Goal: Task Accomplishment & Management: Use online tool/utility

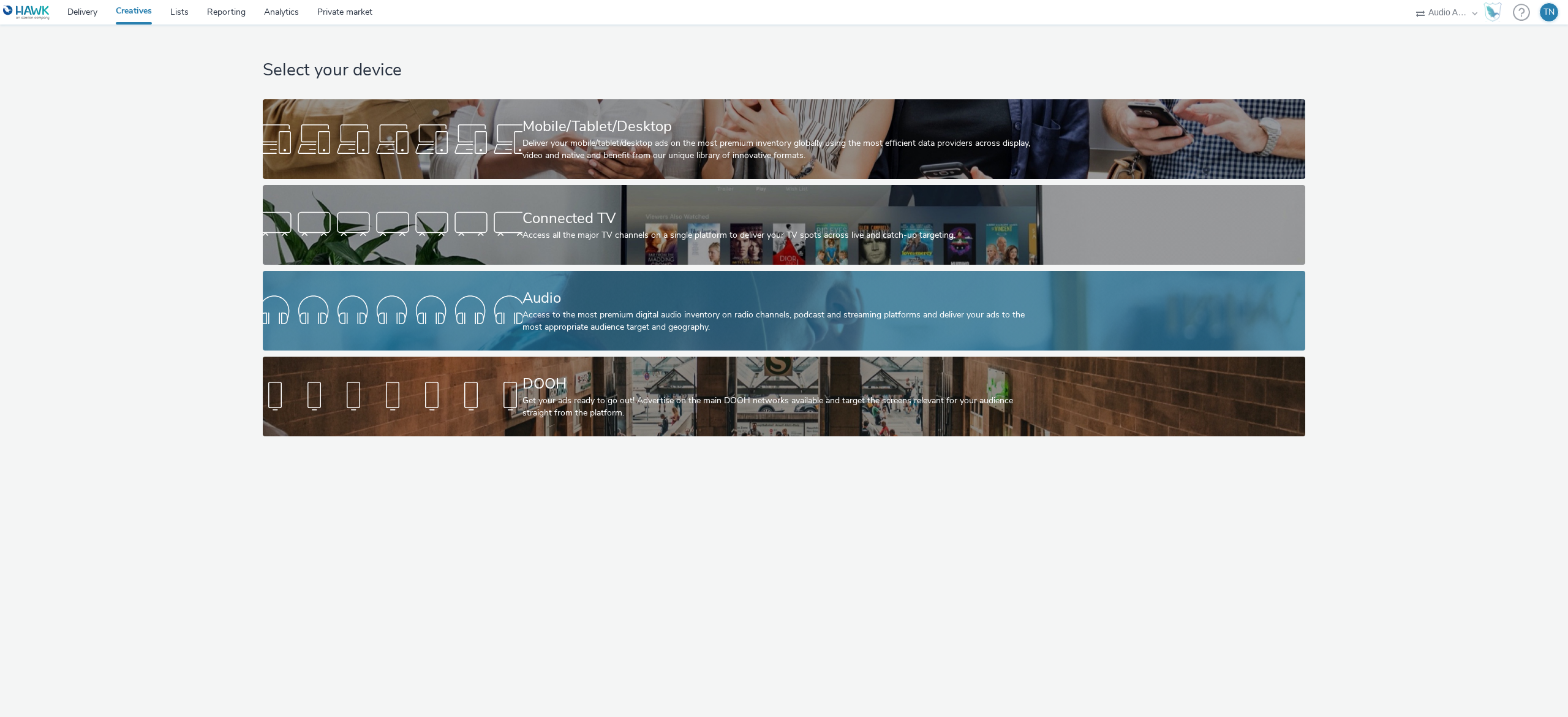
click at [462, 289] on link "Audio Access to the most premium digital audio inventory on radio channels, pod…" at bounding box center [784, 311] width 1043 height 80
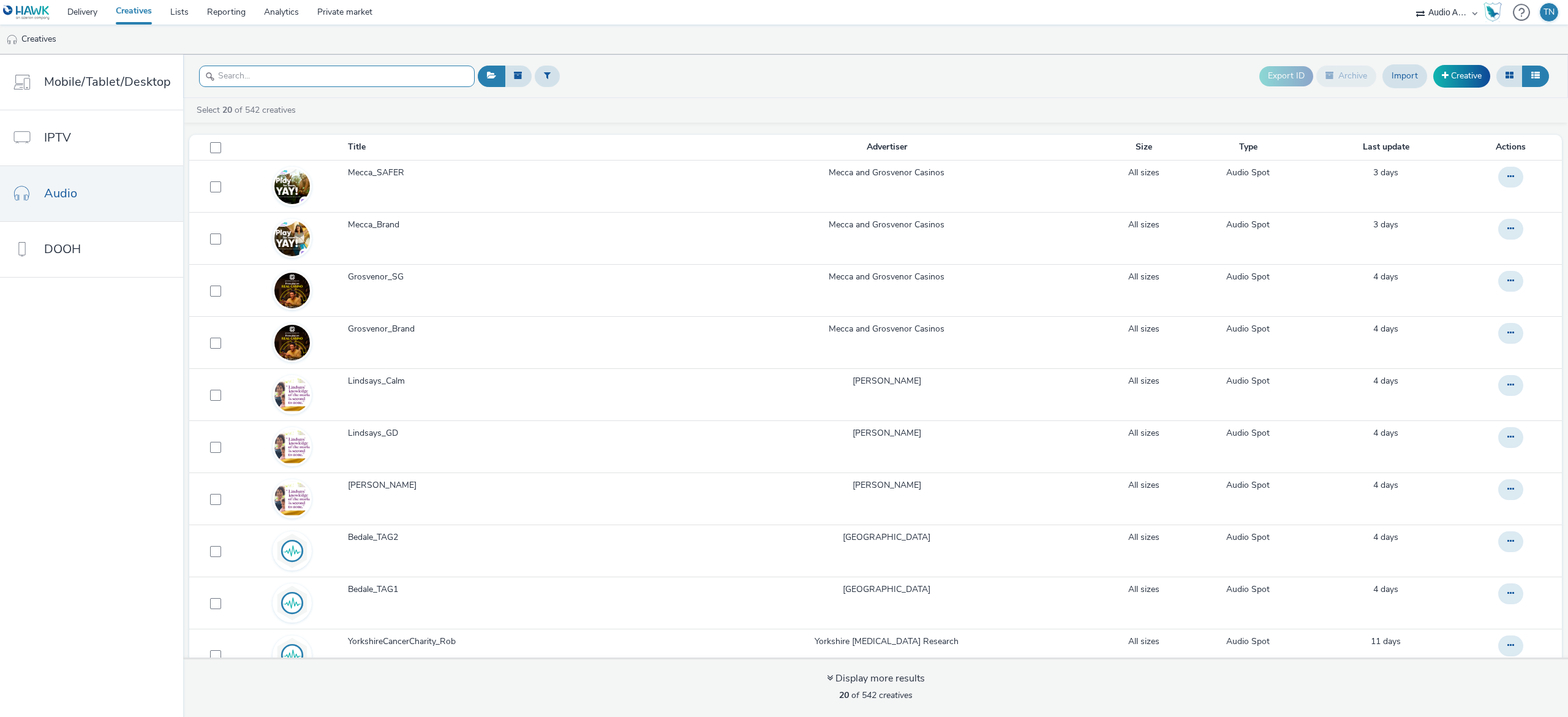
click at [340, 77] on input "text" at bounding box center [336, 77] width 275 height 22
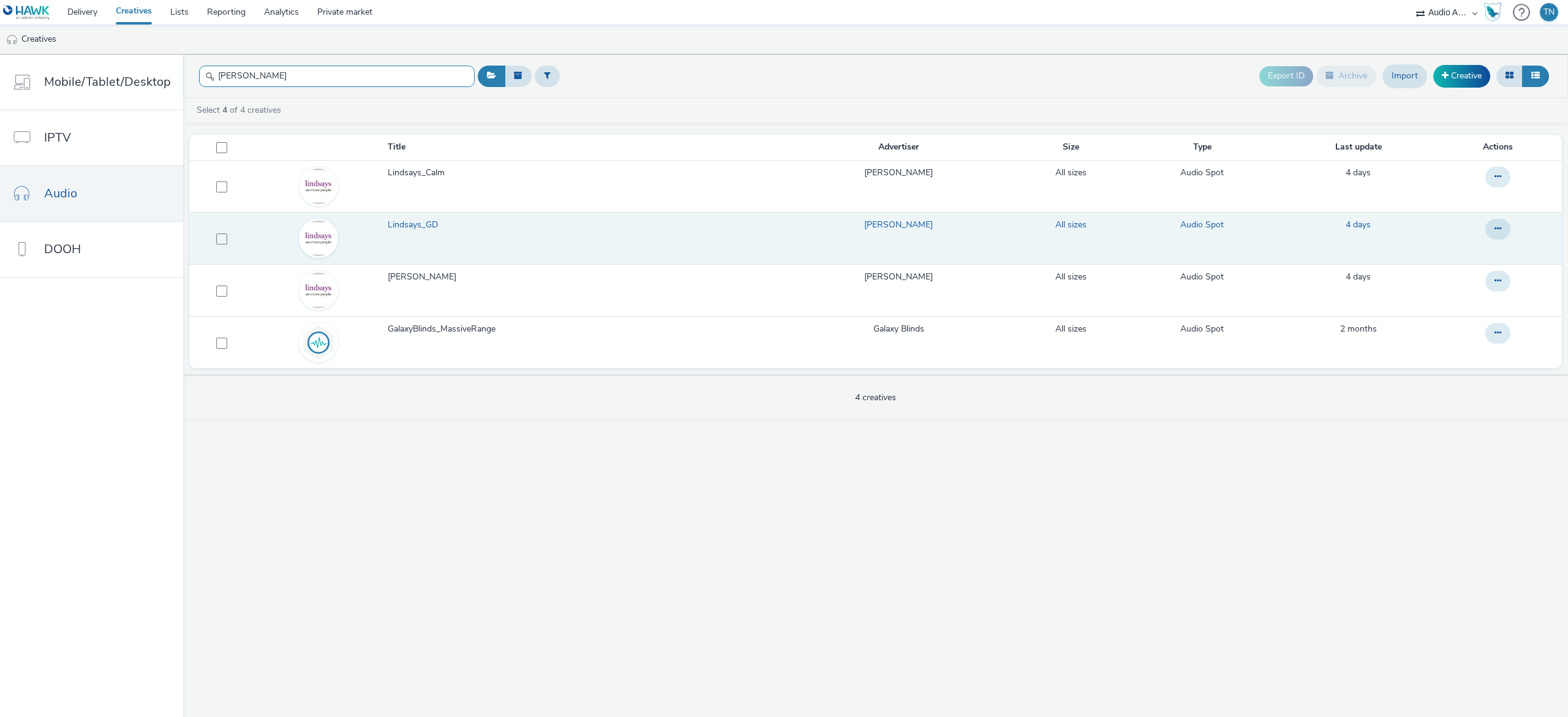
type input "lind"
click at [429, 245] on td "Lindsays_GD" at bounding box center [583, 238] width 395 height 52
click at [408, 230] on span "Lindsays_GD" at bounding box center [415, 225] width 55 height 12
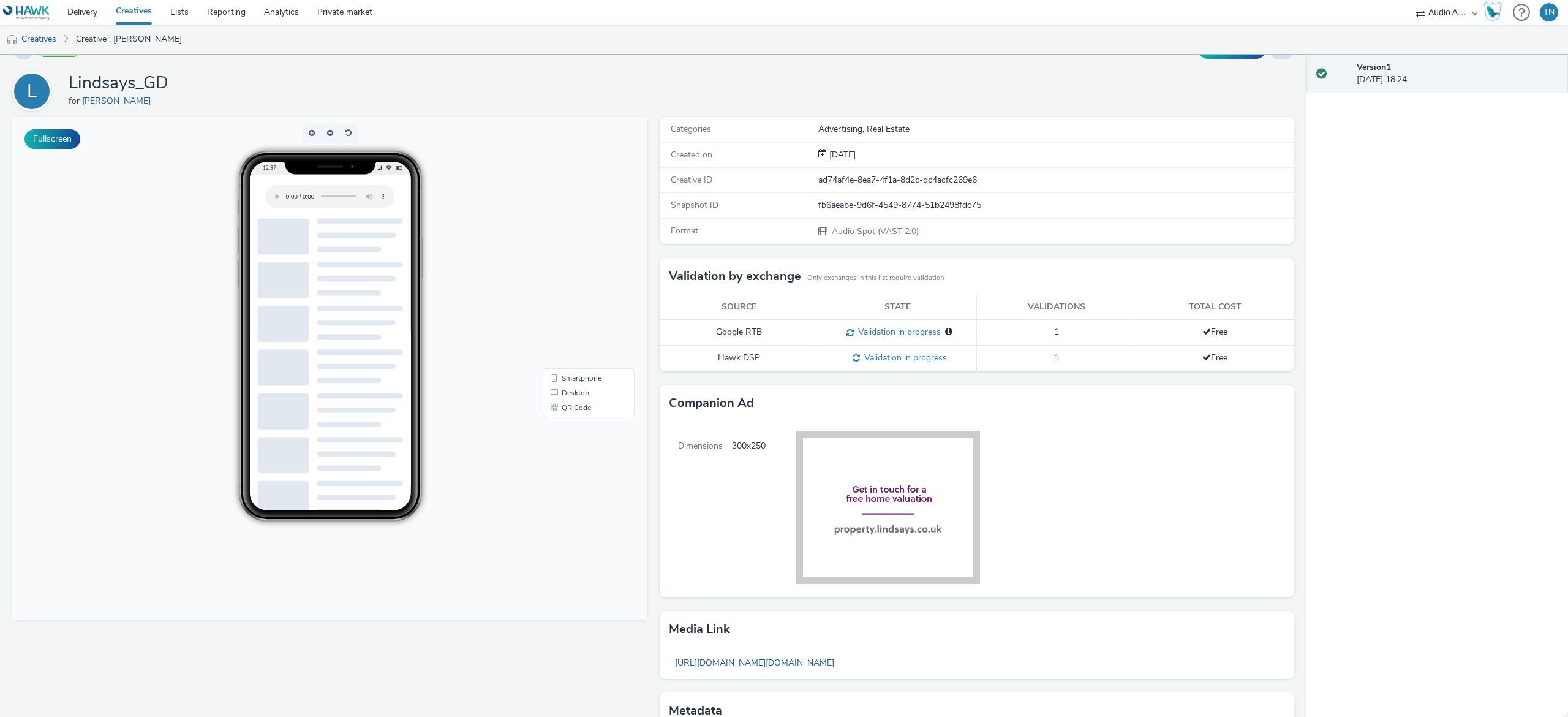
scroll to position [3, 0]
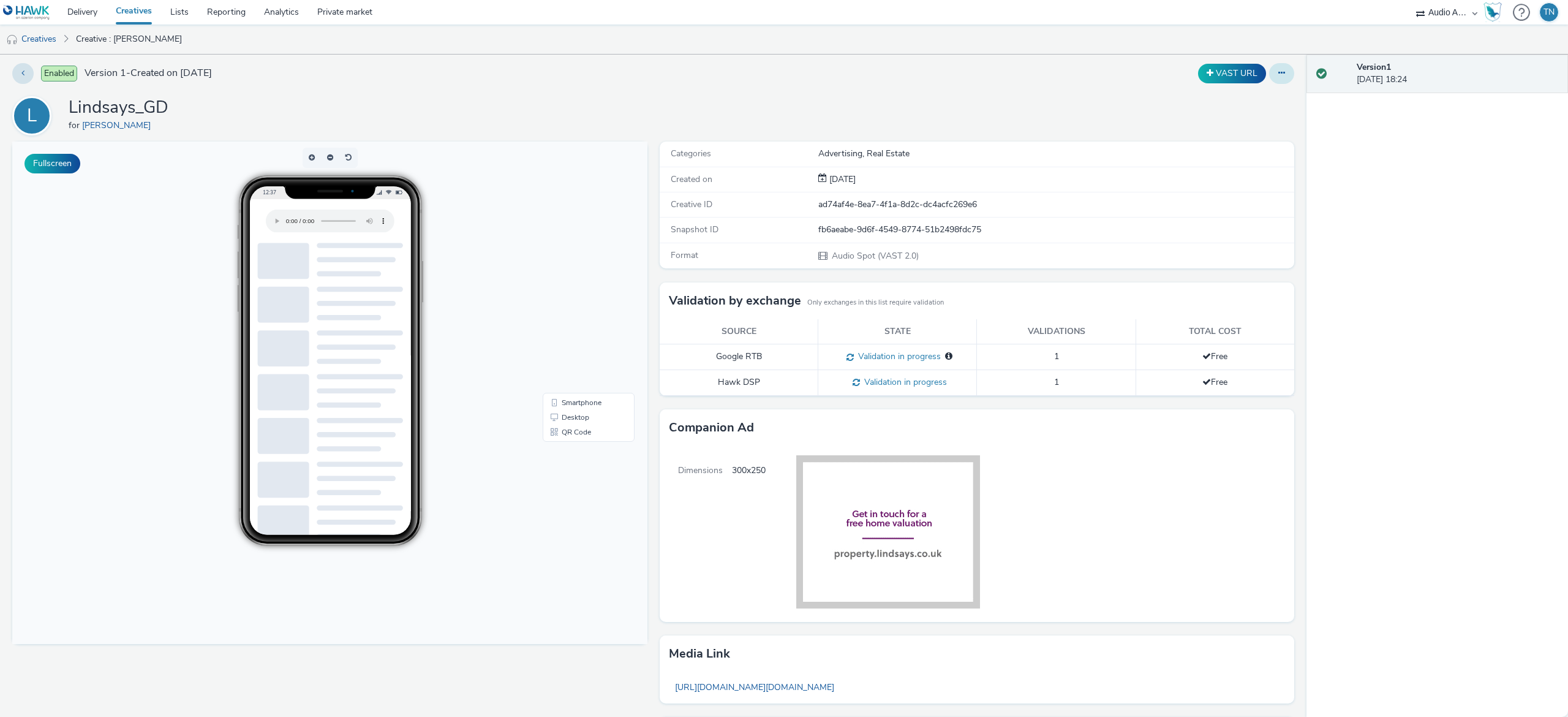
drag, startPoint x: 1272, startPoint y: 63, endPoint x: 1268, endPoint y: 71, distance: 8.9
click at [1269, 71] on div at bounding box center [1282, 73] width 25 height 21
click at [1269, 71] on button at bounding box center [1282, 73] width 25 height 21
click at [1223, 104] on link "Edit" at bounding box center [1248, 97] width 92 height 24
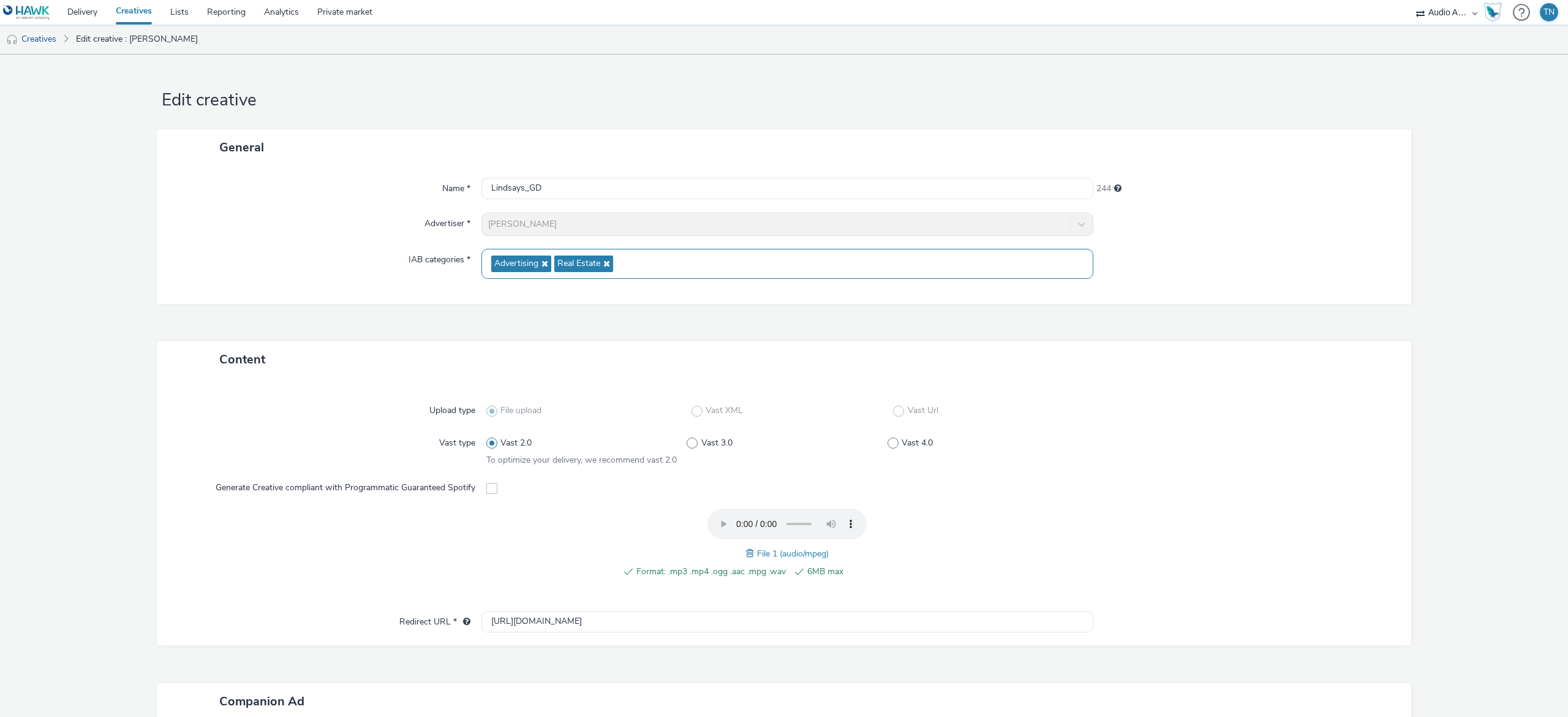
click at [538, 264] on icon at bounding box center [543, 263] width 10 height 8
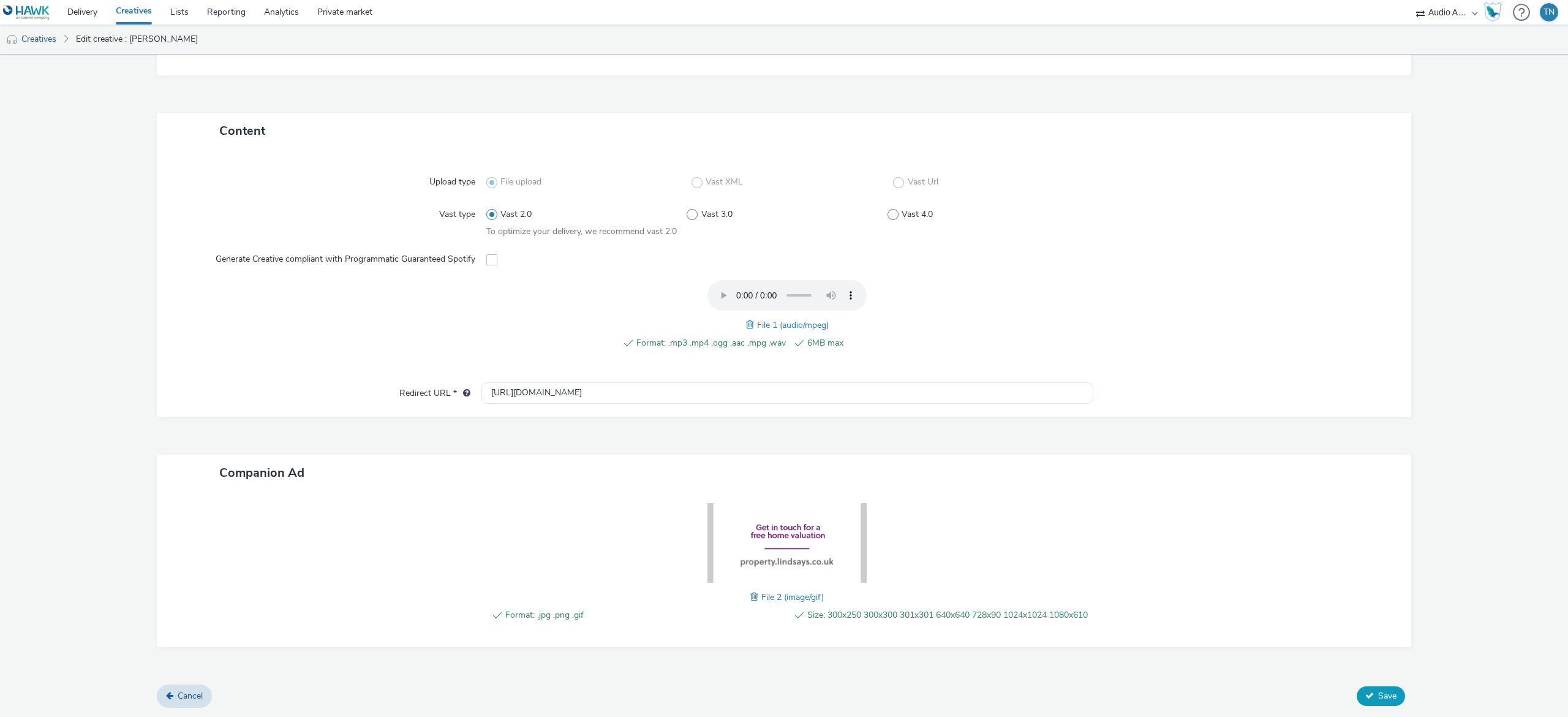
click at [1378, 700] on span "Save" at bounding box center [1387, 696] width 18 height 12
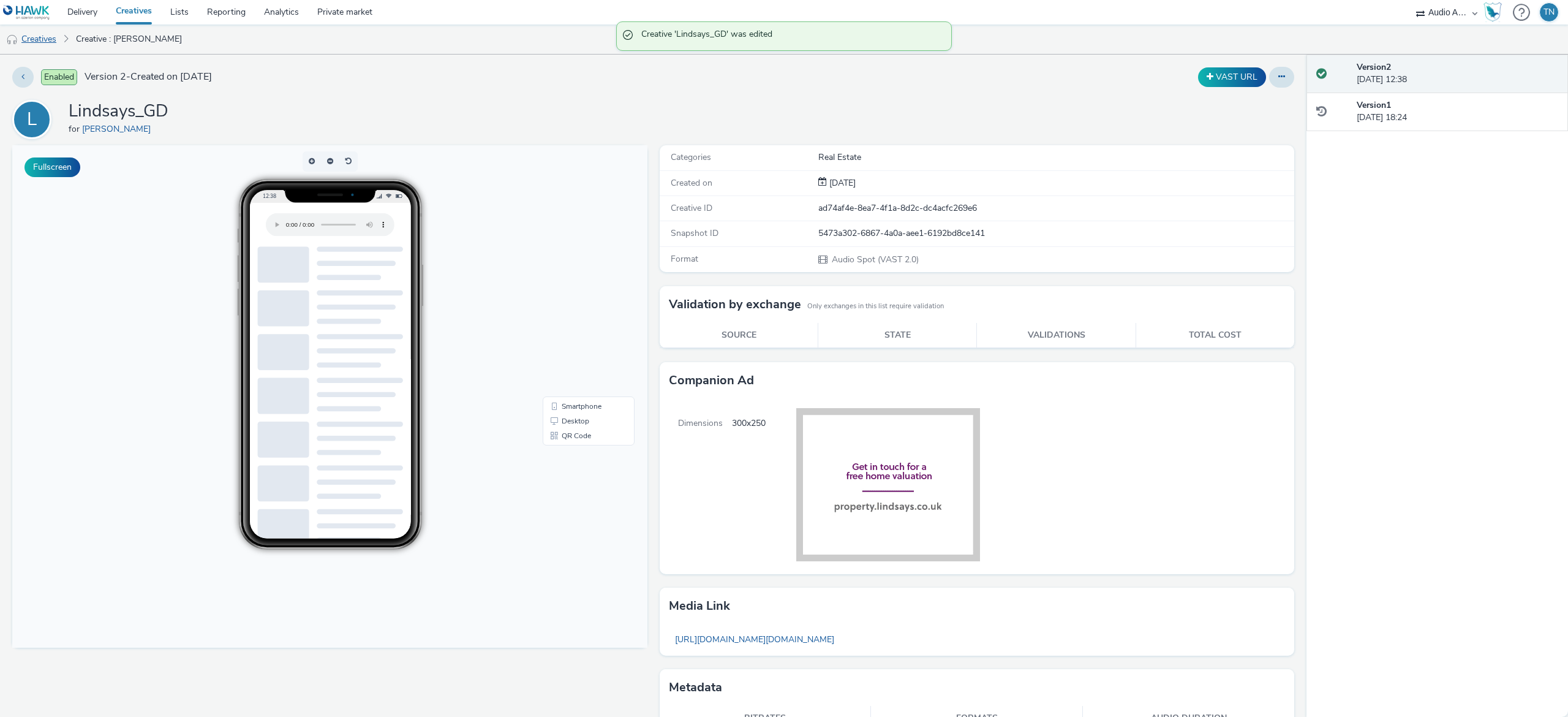
click at [41, 41] on link "Creatives" at bounding box center [31, 38] width 62 height 29
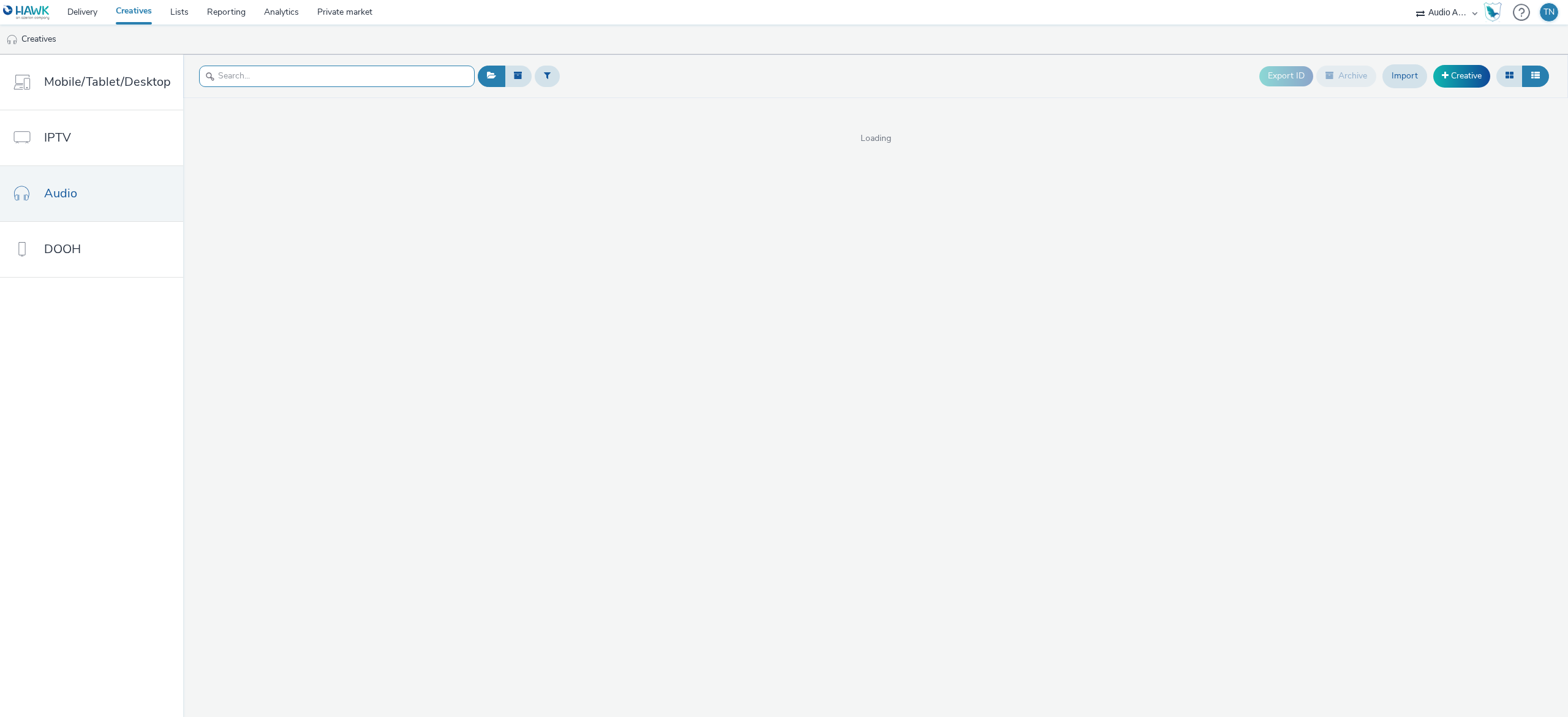
click at [405, 73] on input "text" at bounding box center [336, 77] width 275 height 22
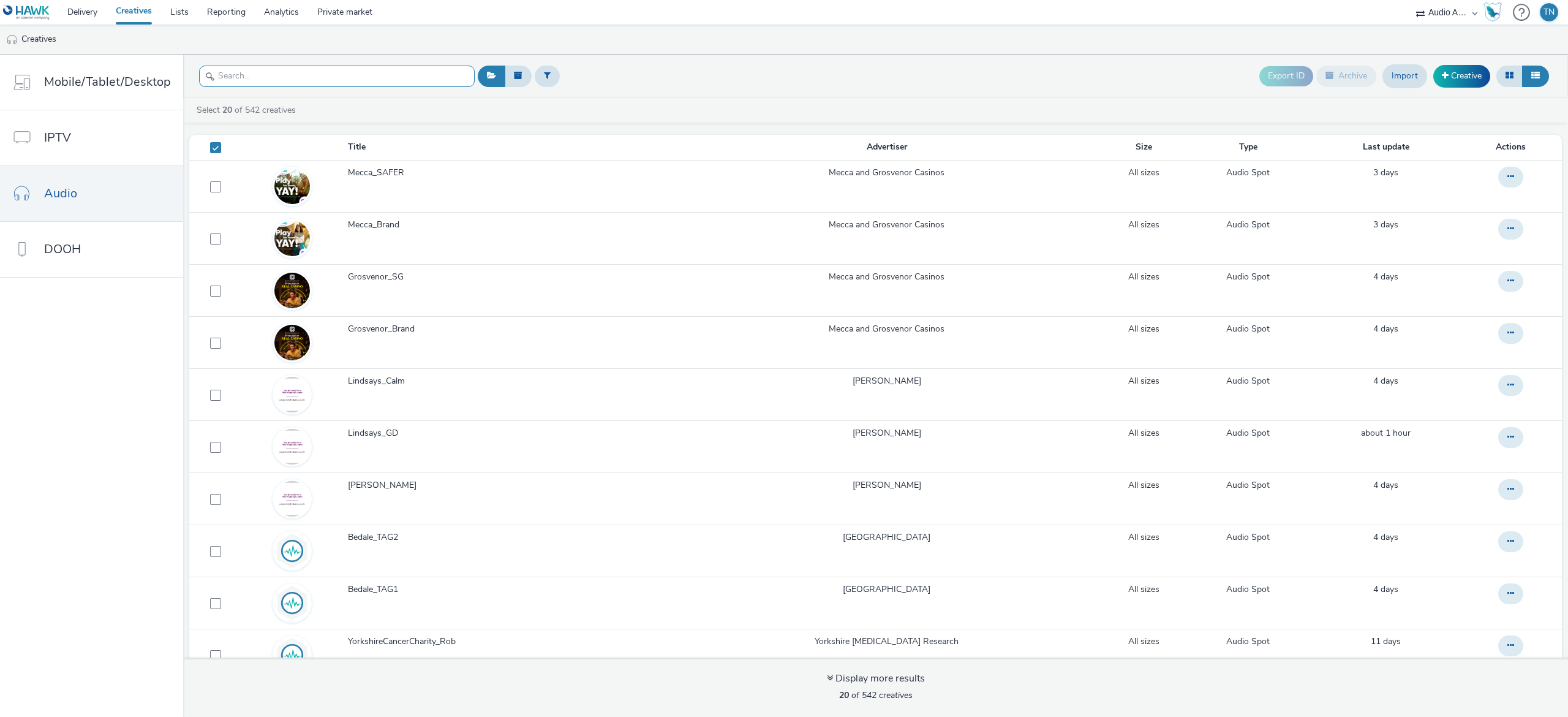
type input "l"
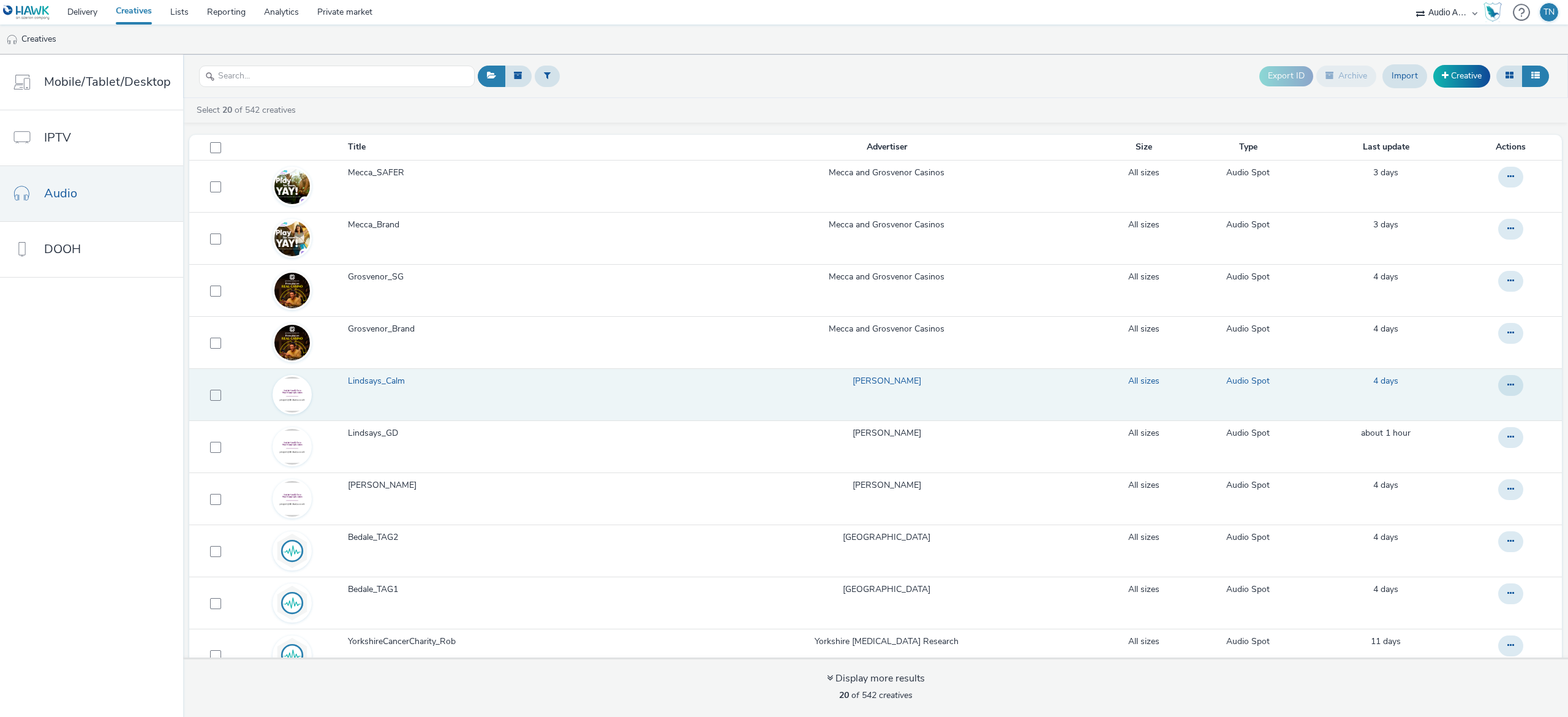
click at [380, 380] on span "Lindsays_Calm" at bounding box center [379, 381] width 62 height 12
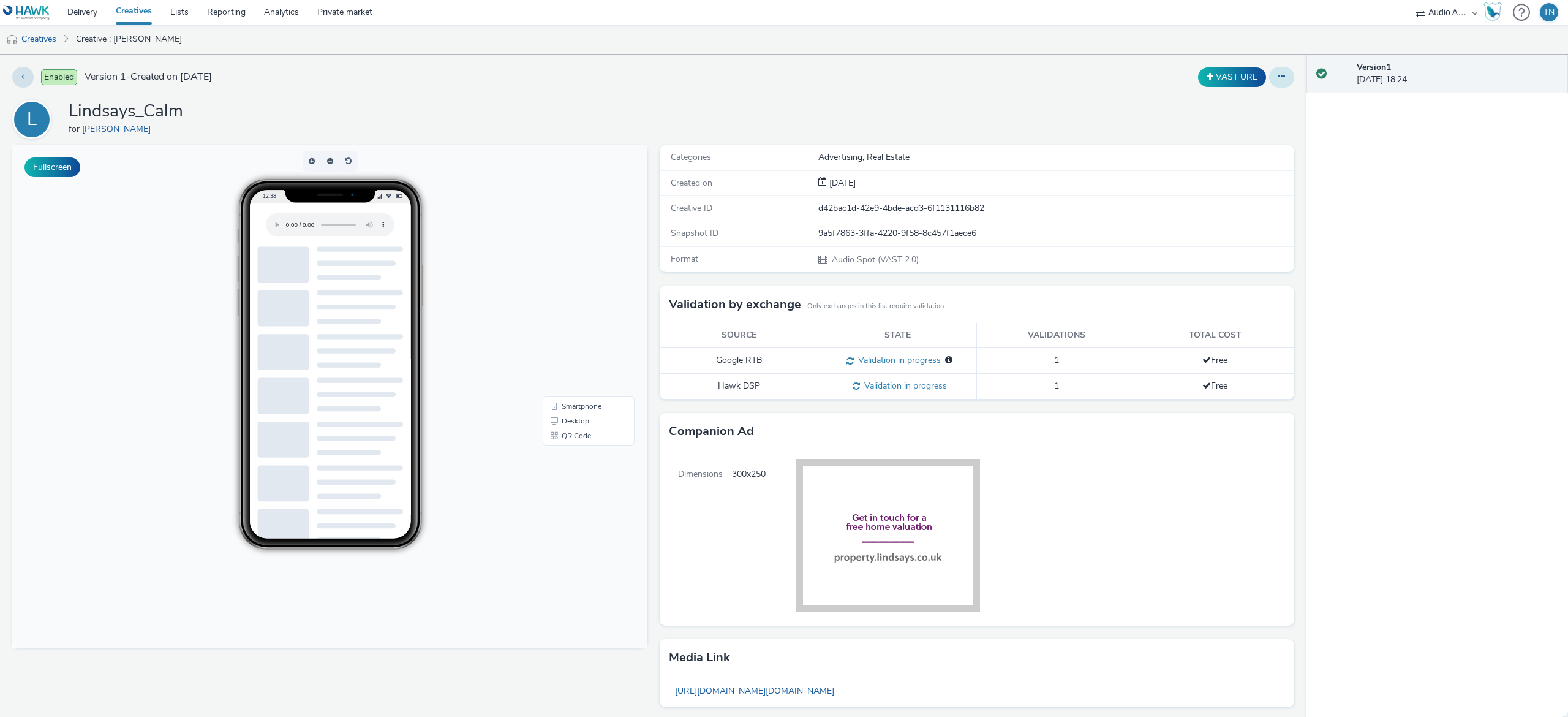
click at [1269, 70] on button at bounding box center [1282, 77] width 25 height 21
click at [1204, 105] on link "Edit" at bounding box center [1248, 101] width 92 height 24
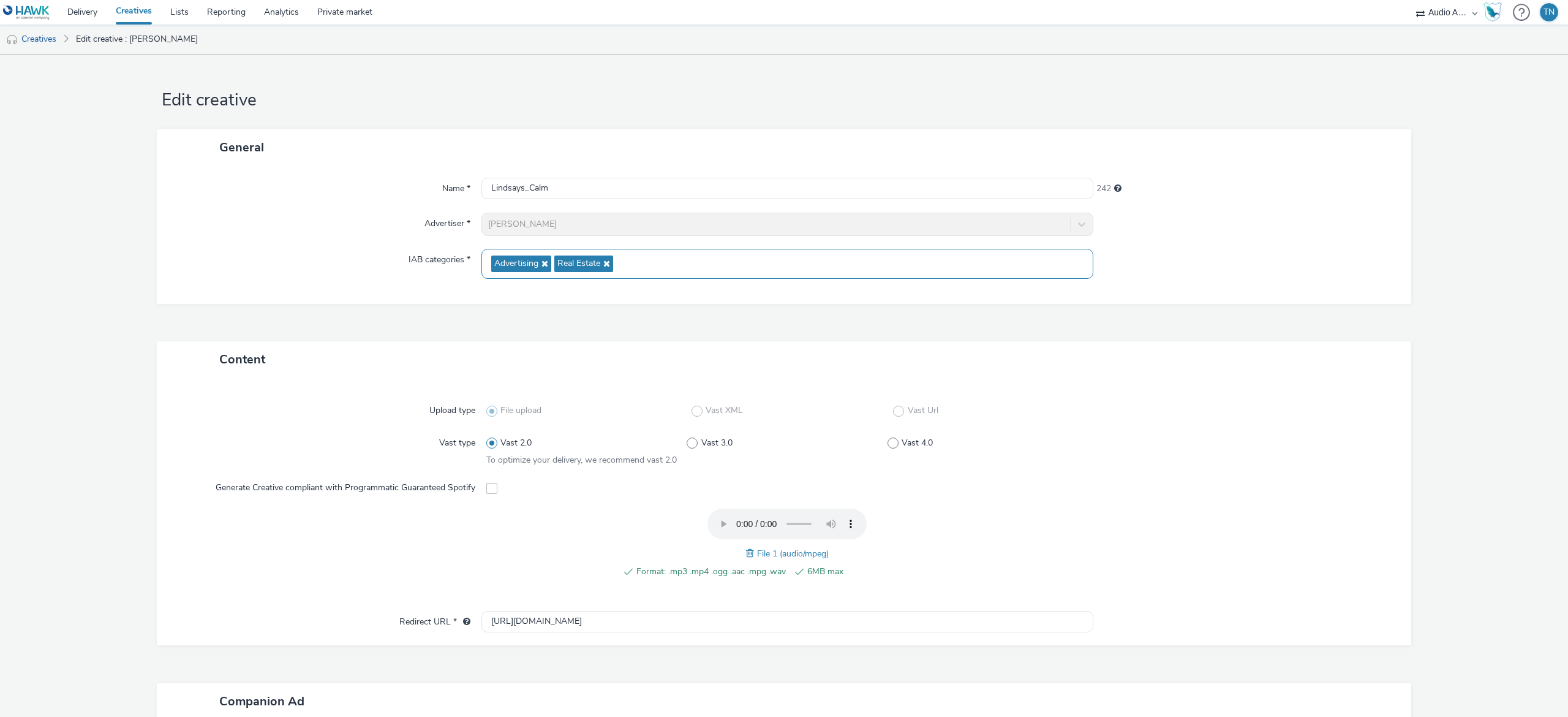
click at [544, 263] on span "Advertising" at bounding box center [521, 264] width 60 height 17
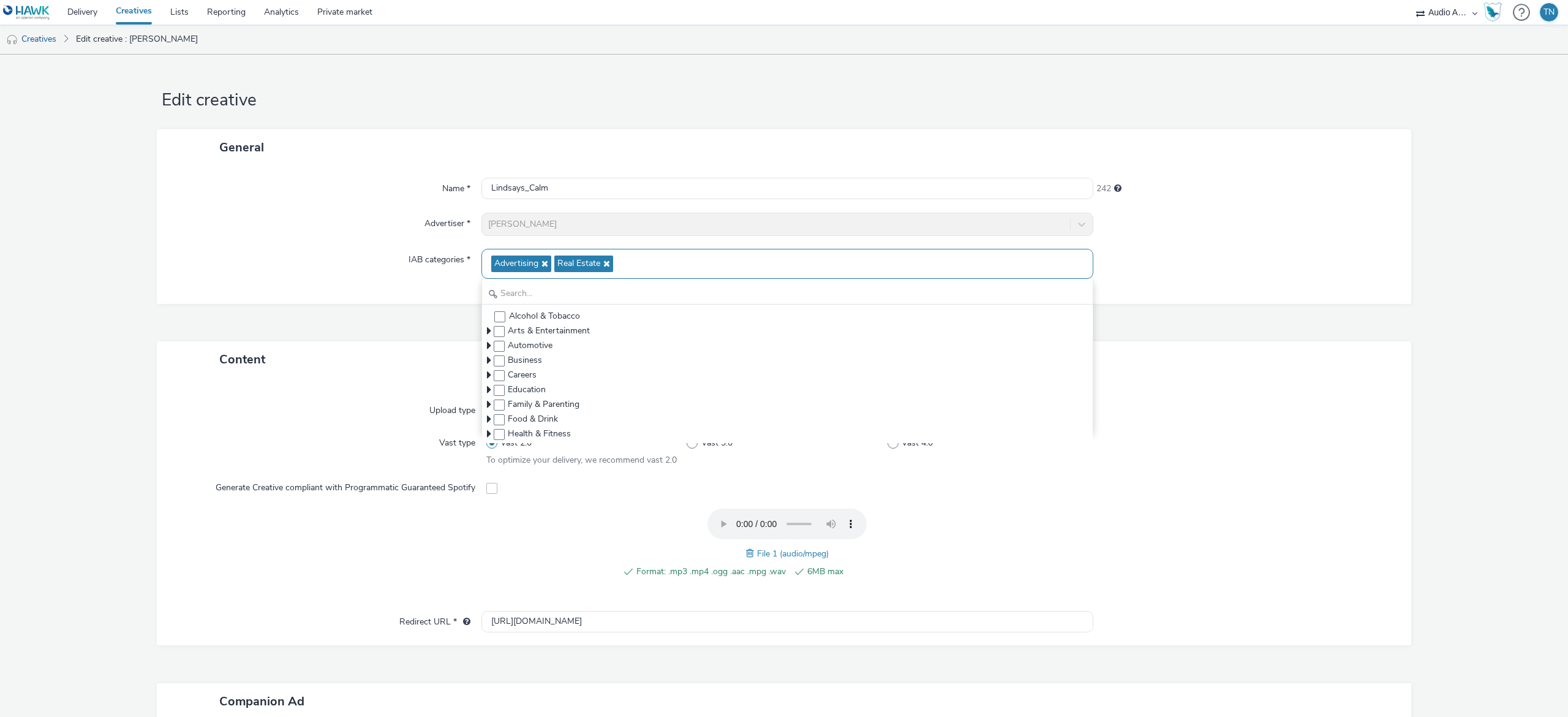
drag, startPoint x: 544, startPoint y: 263, endPoint x: 537, endPoint y: 262, distance: 7.1
click at [537, 262] on span "Advertising" at bounding box center [521, 264] width 60 height 17
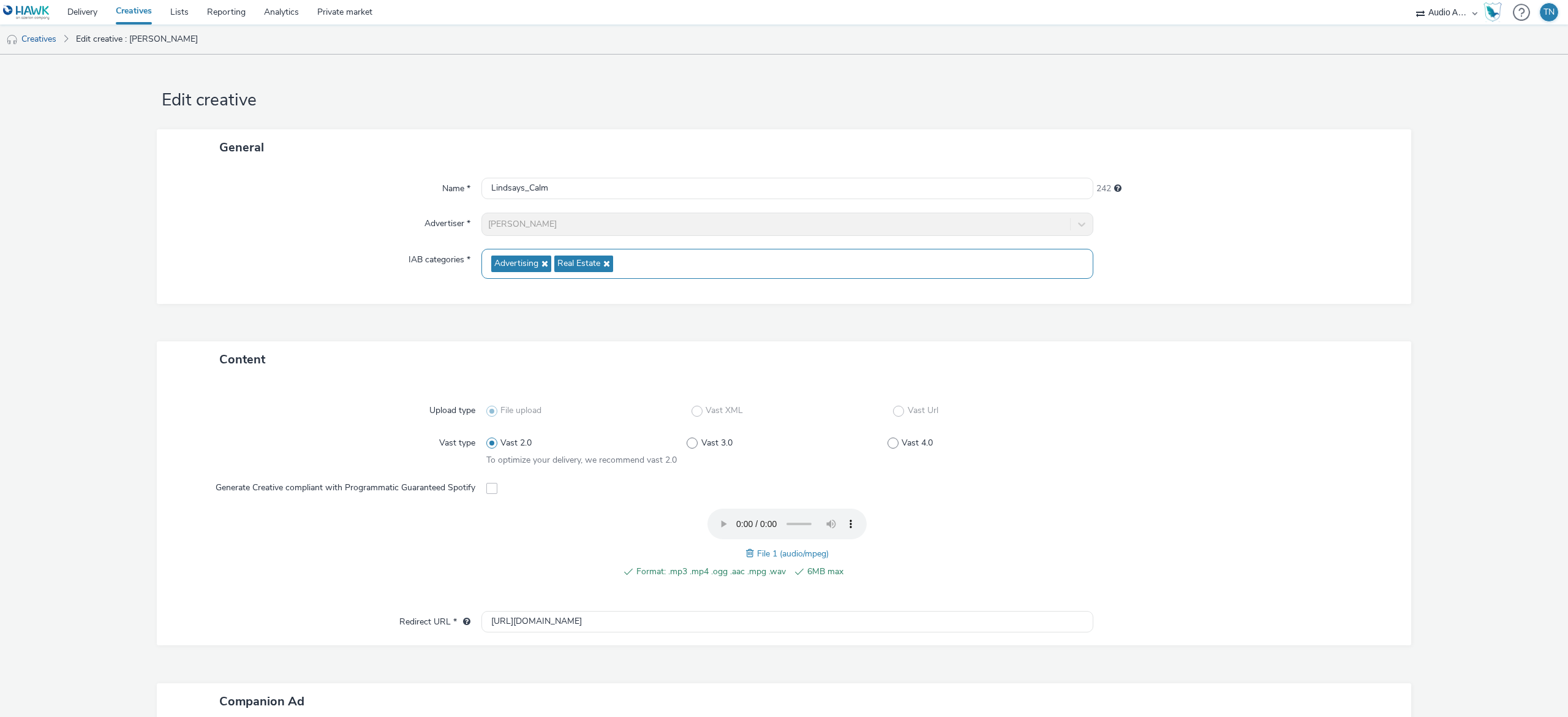
click at [538, 262] on icon at bounding box center [543, 263] width 10 height 8
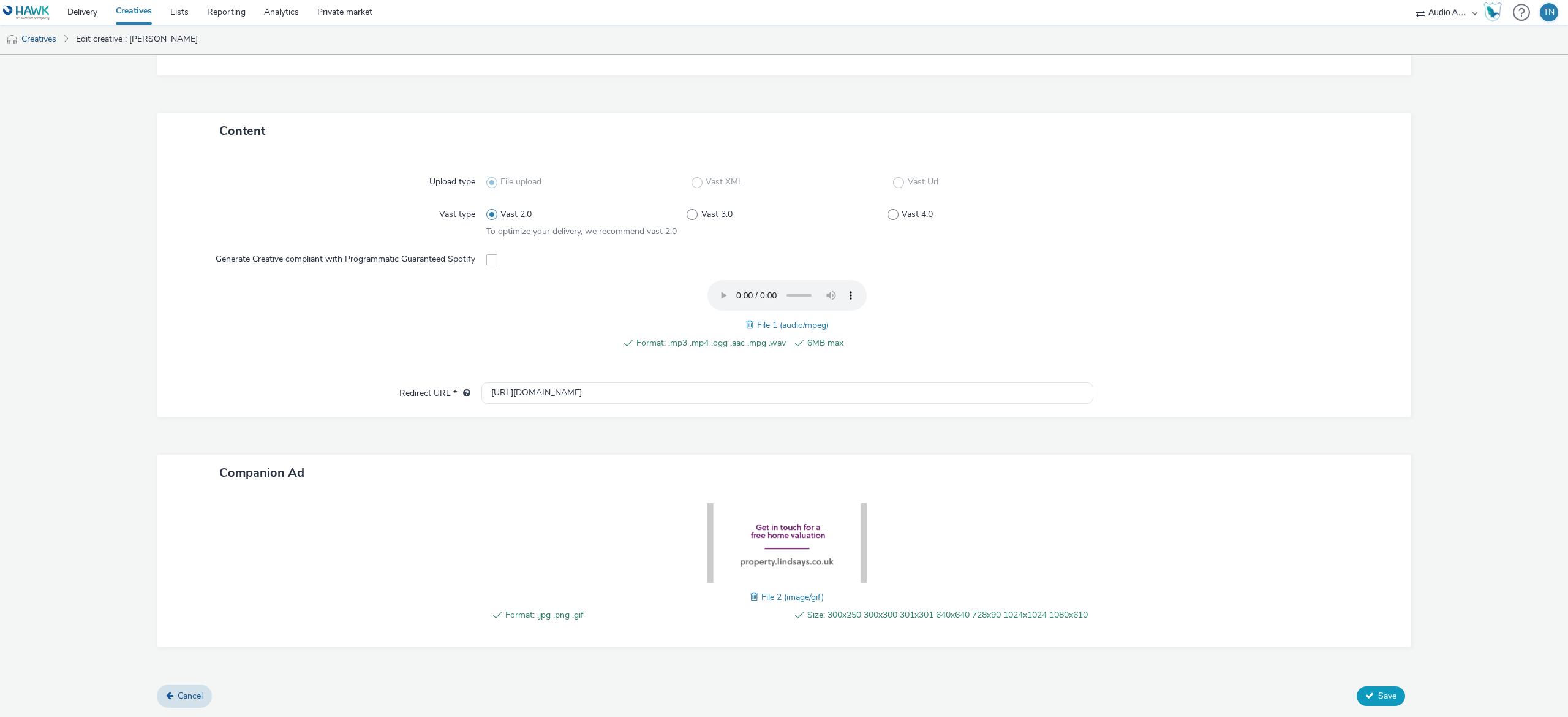
click at [1378, 691] on span "Save" at bounding box center [1387, 696] width 18 height 12
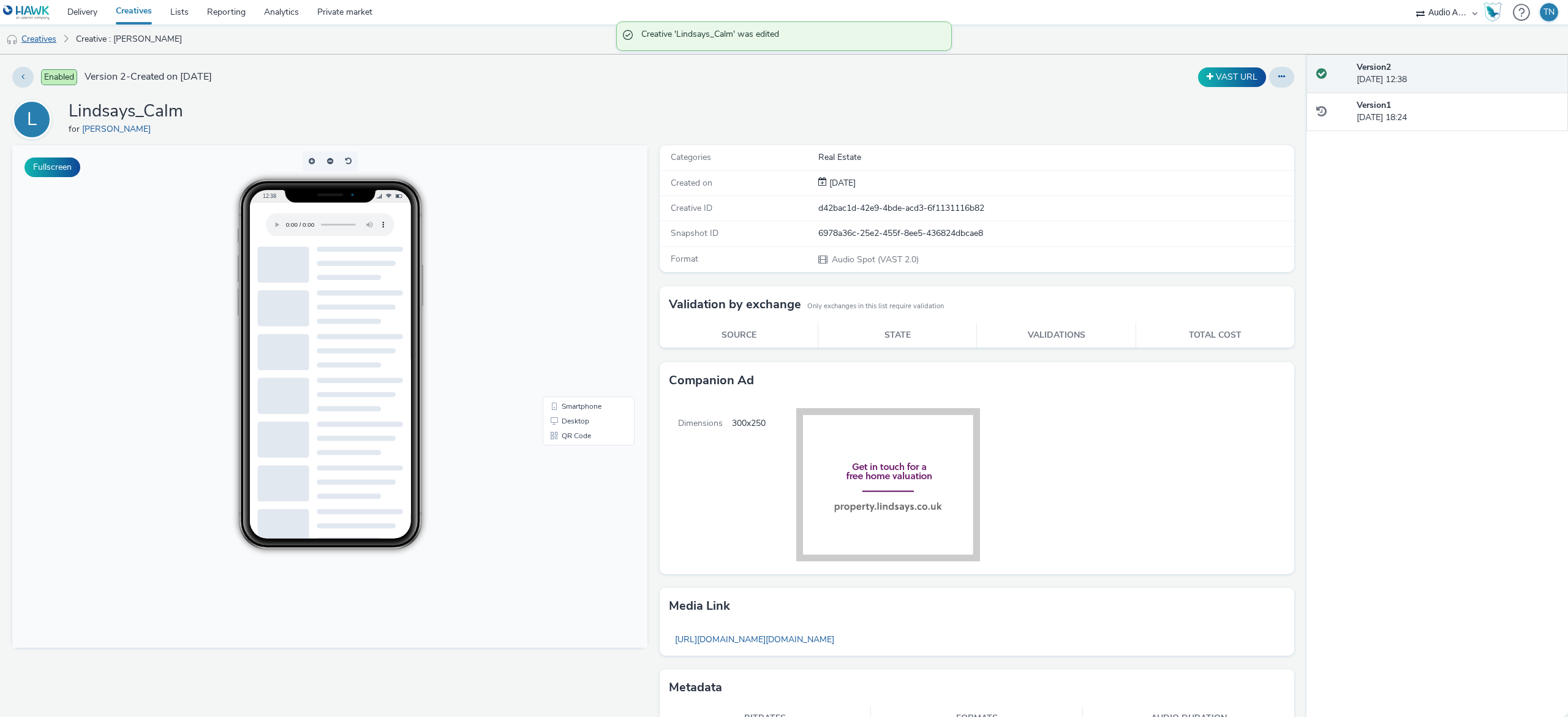
click at [50, 32] on link "Creatives" at bounding box center [31, 38] width 62 height 29
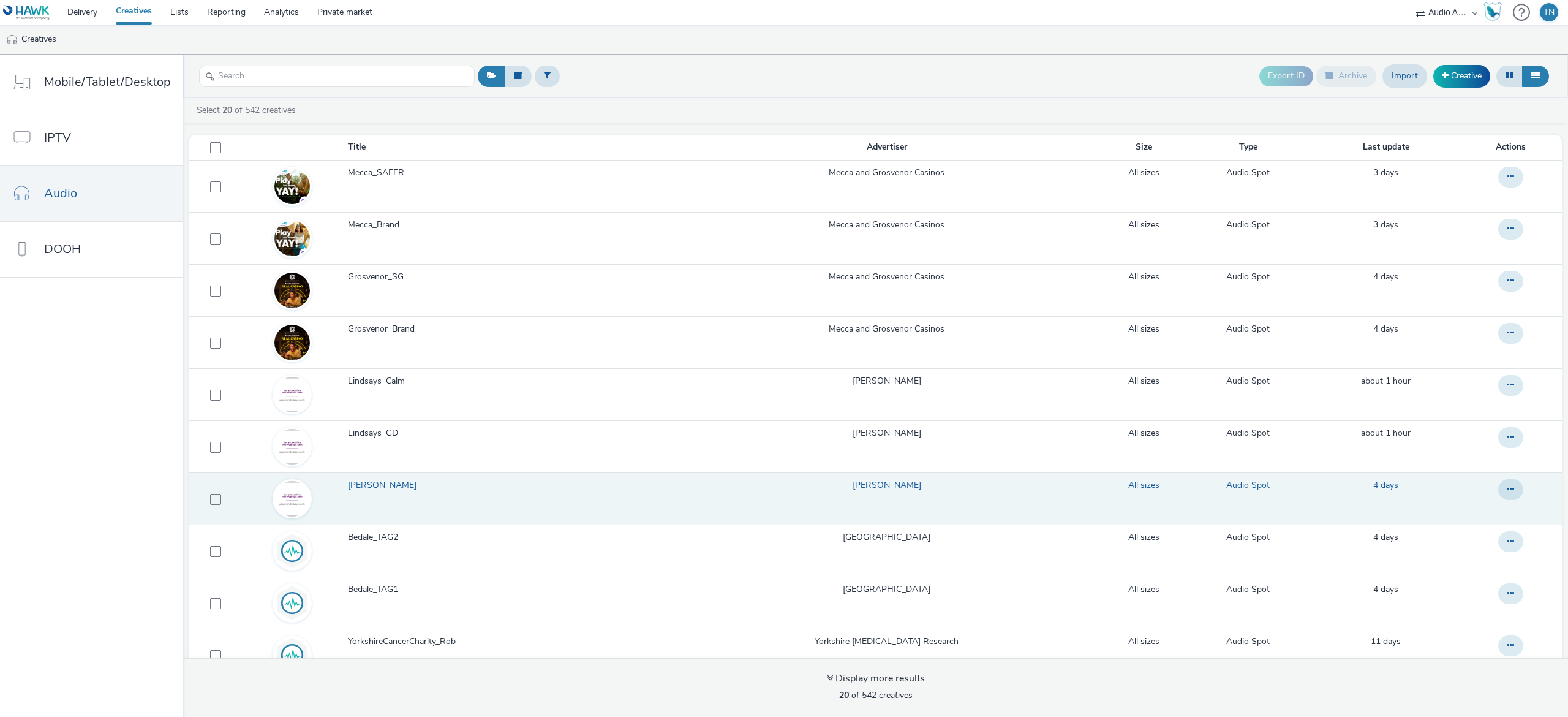
click at [393, 485] on span "[PERSON_NAME]" at bounding box center [385, 485] width 73 height 12
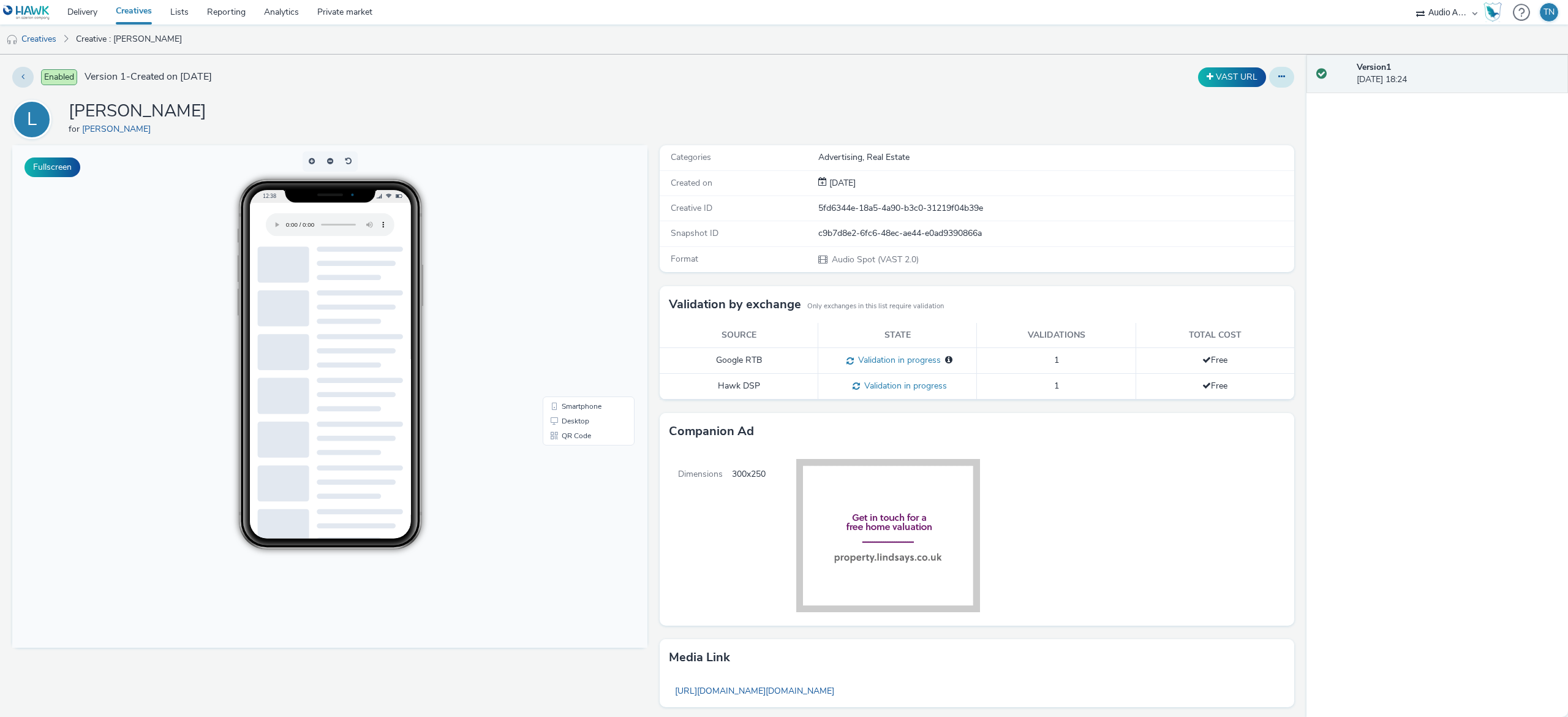
click at [1270, 77] on button at bounding box center [1282, 77] width 25 height 21
click at [1228, 97] on link "Edit" at bounding box center [1248, 101] width 92 height 24
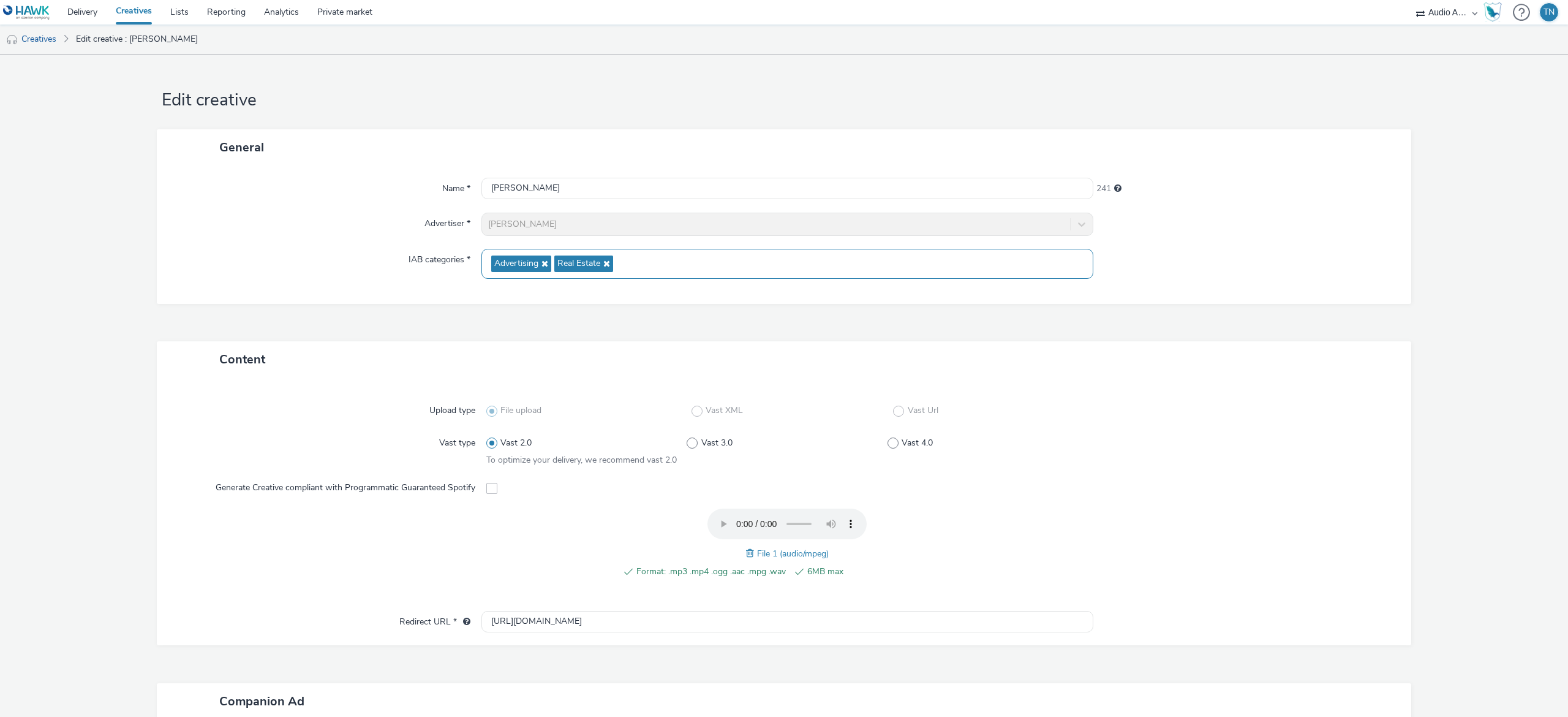
click at [539, 261] on icon at bounding box center [543, 263] width 10 height 8
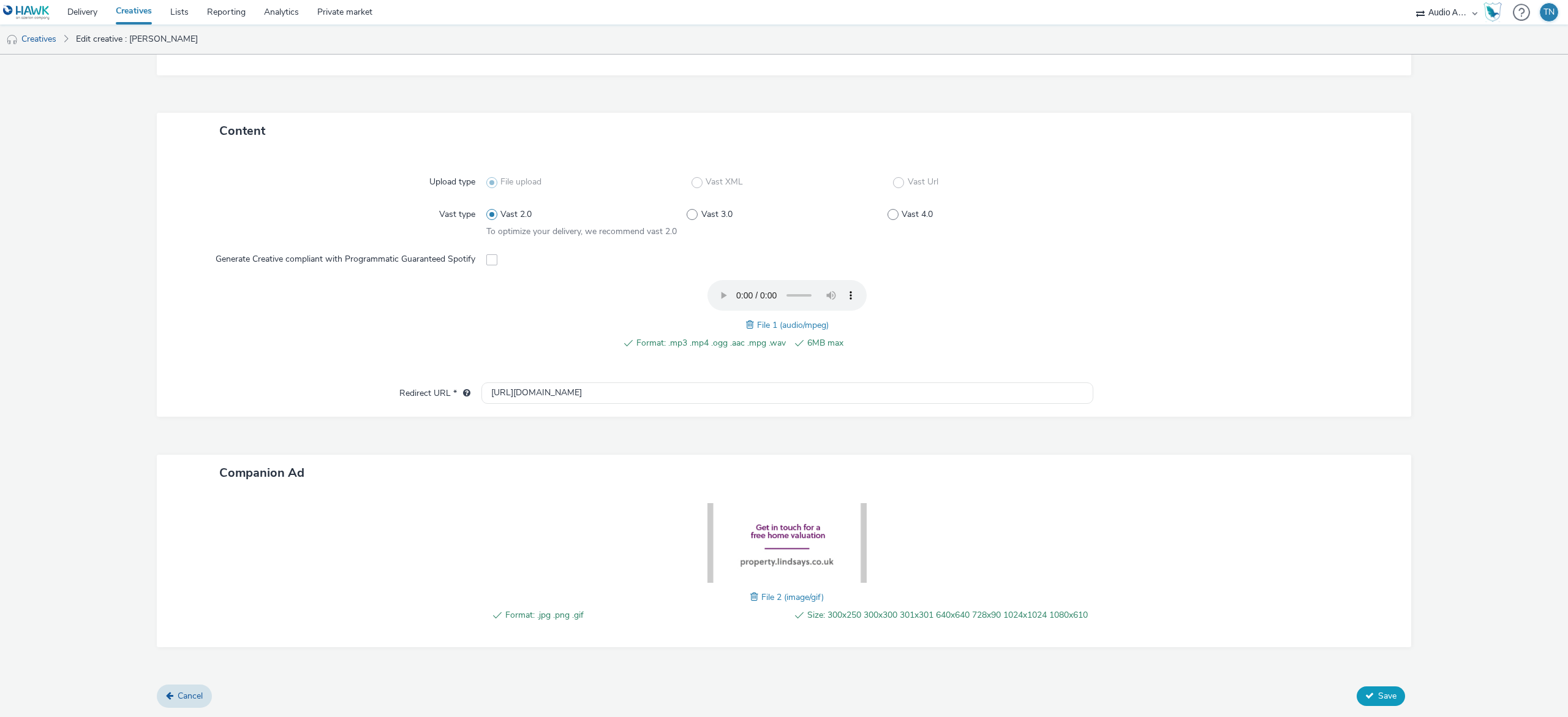
click at [1378, 698] on span "Save" at bounding box center [1387, 696] width 18 height 12
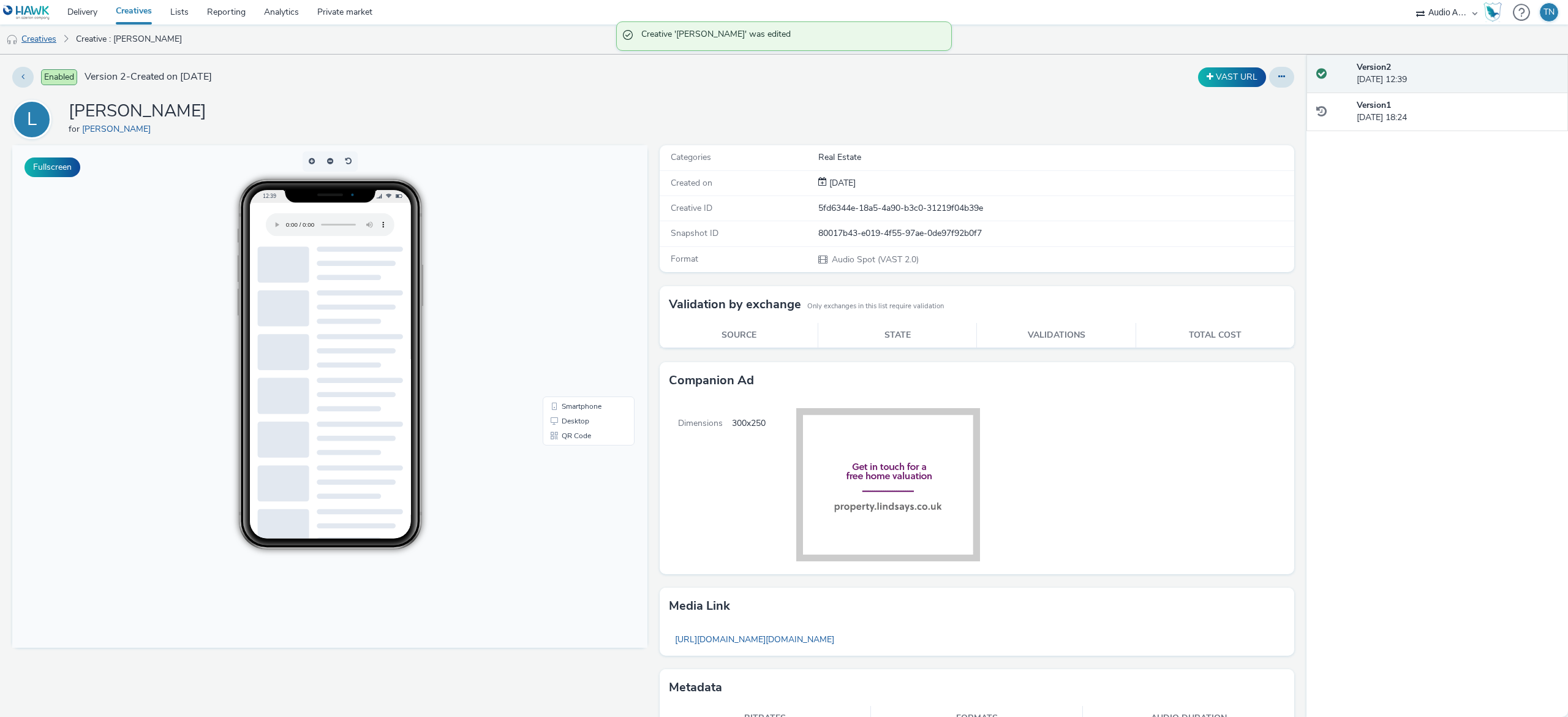
click at [35, 41] on link "Creatives" at bounding box center [31, 38] width 62 height 29
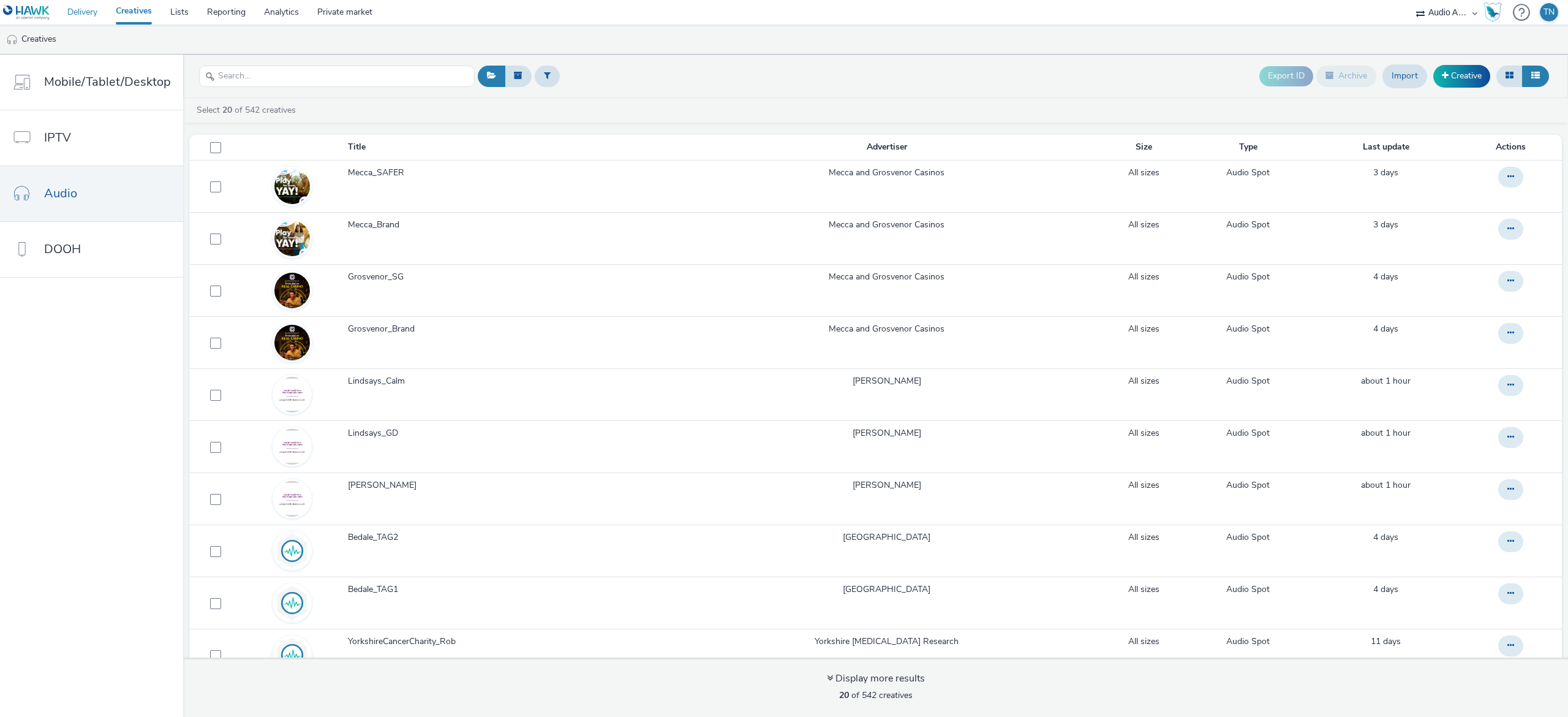
click at [82, 3] on link "Delivery" at bounding box center [82, 12] width 48 height 24
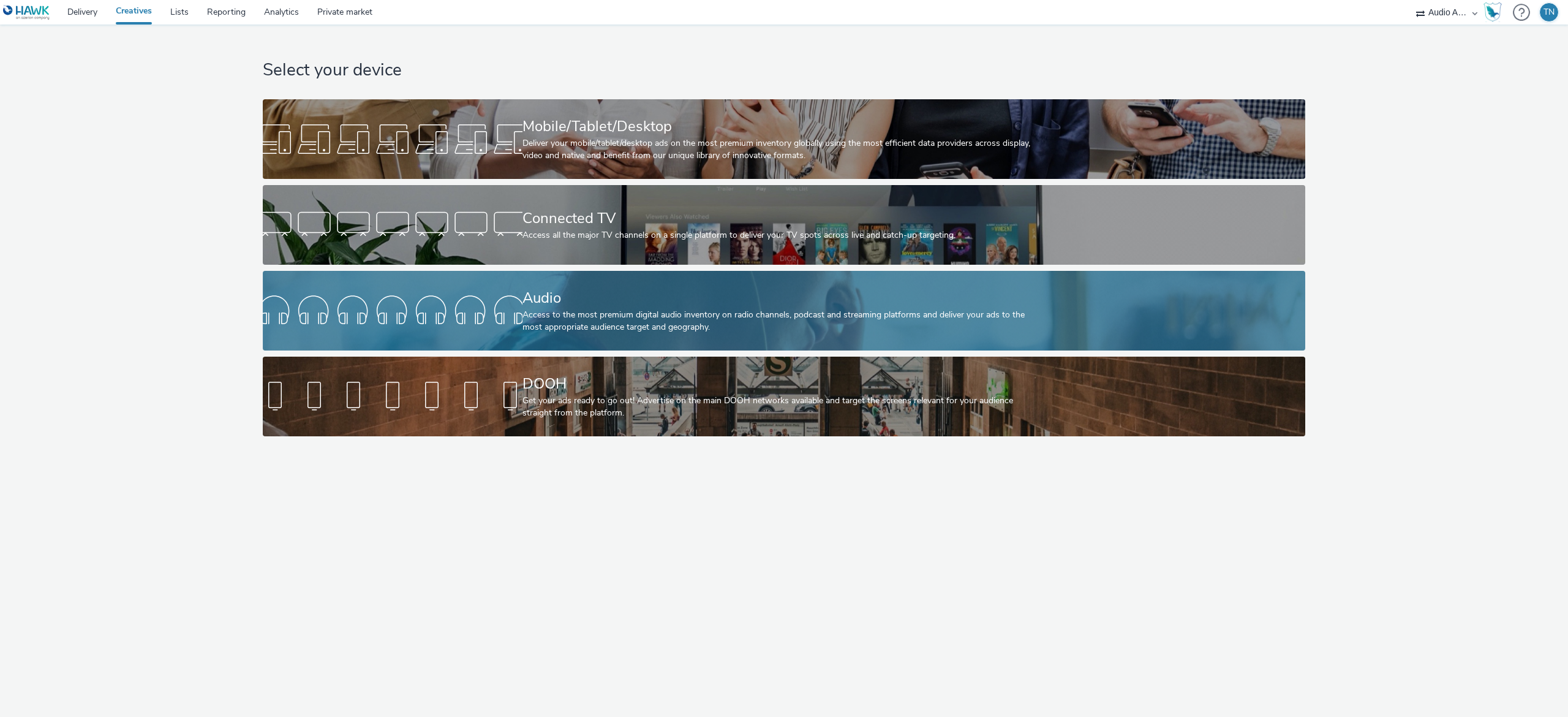
click at [449, 291] on div at bounding box center [393, 311] width 260 height 39
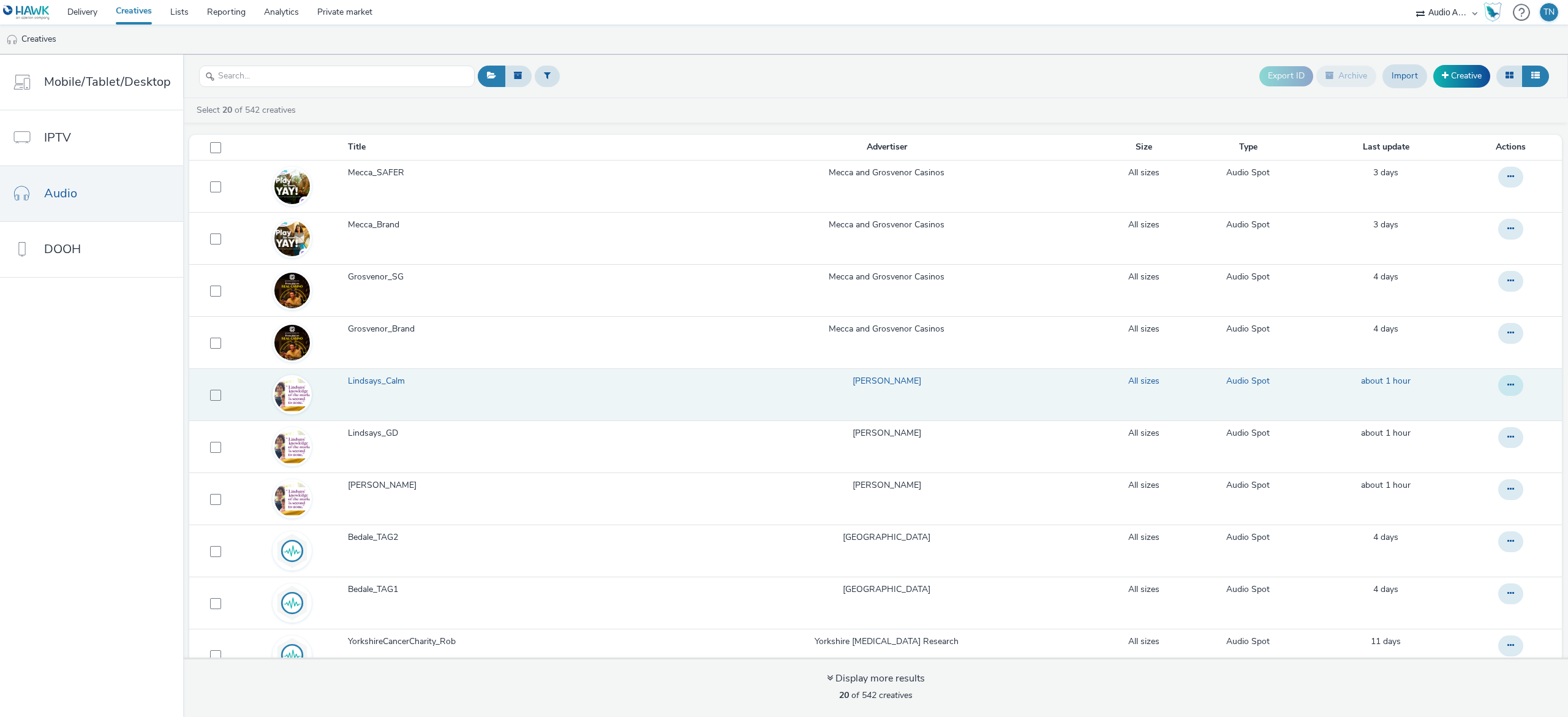
click at [1507, 389] on icon at bounding box center [1511, 385] width 7 height 8
click at [1454, 431] on link "Duplicate" at bounding box center [1477, 434] width 92 height 24
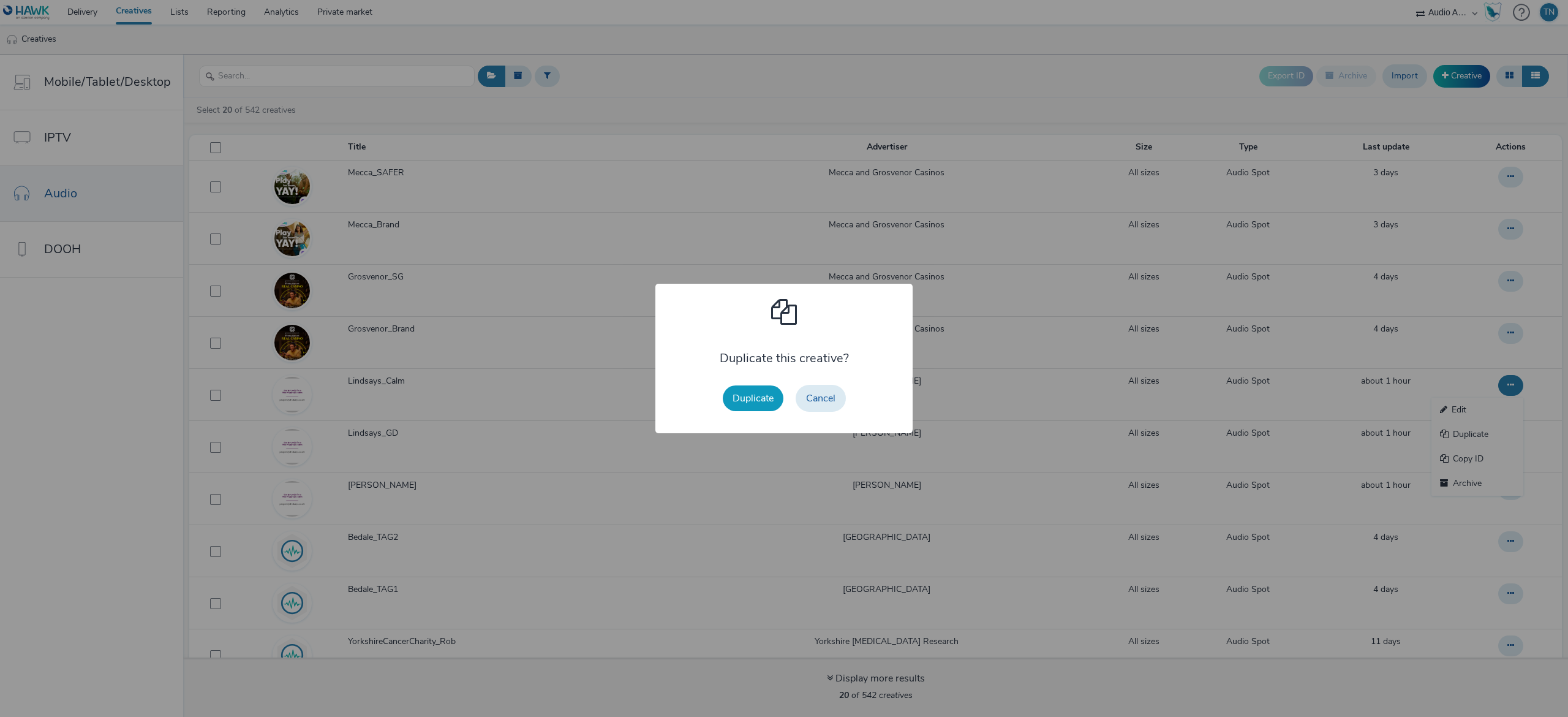
click at [742, 395] on button "Duplicate" at bounding box center [752, 398] width 61 height 26
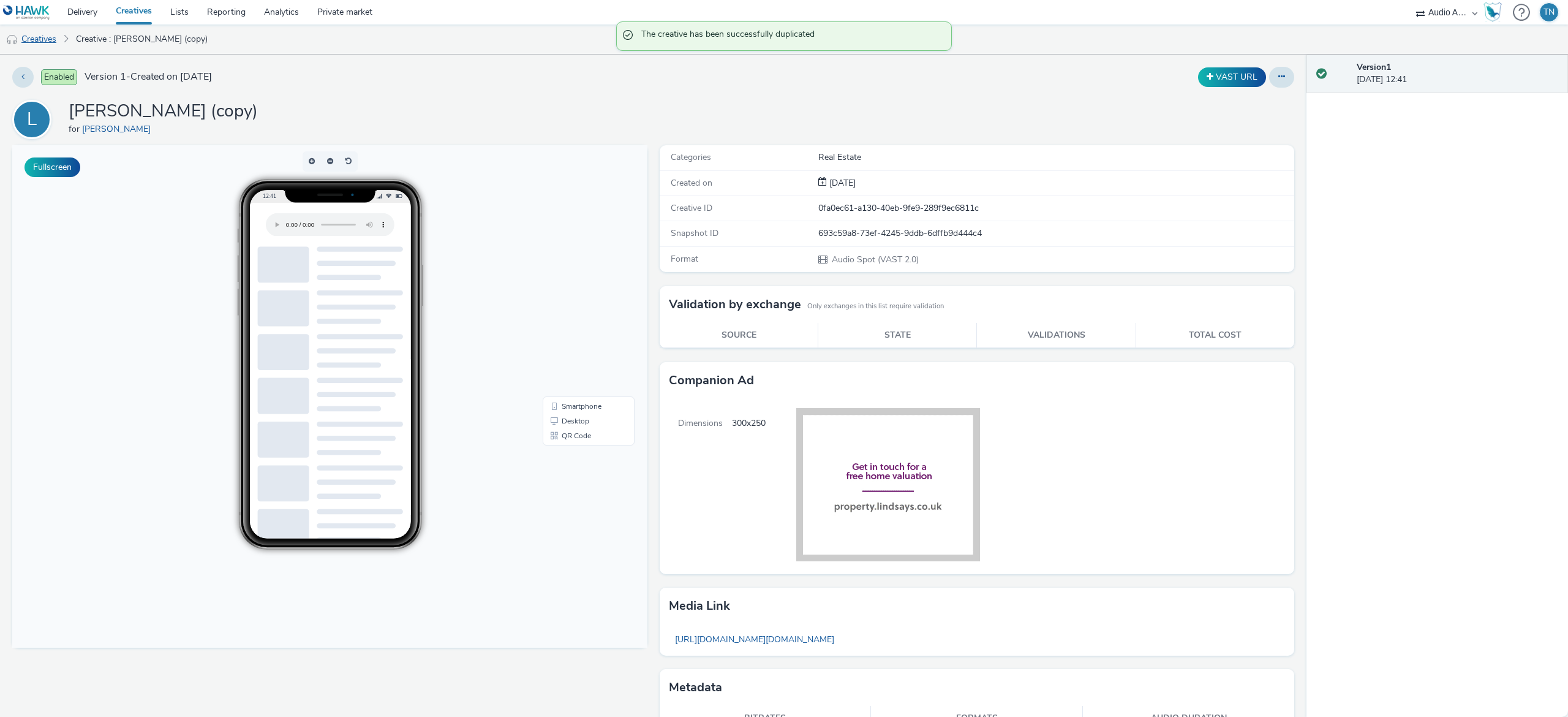
click at [42, 41] on link "Creatives" at bounding box center [31, 38] width 62 height 29
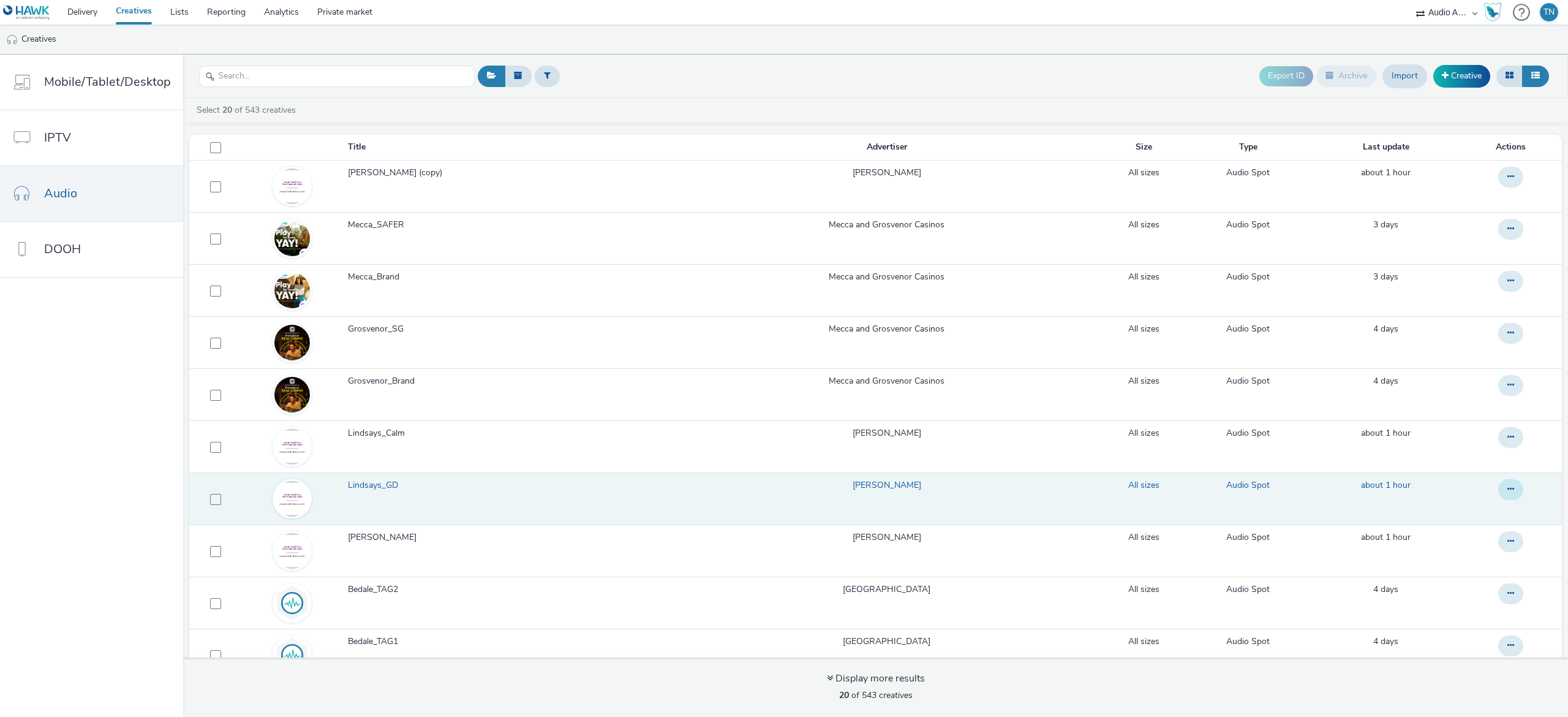
click at [1498, 492] on button at bounding box center [1511, 490] width 25 height 21
click at [1439, 538] on link "Duplicate" at bounding box center [1477, 538] width 92 height 24
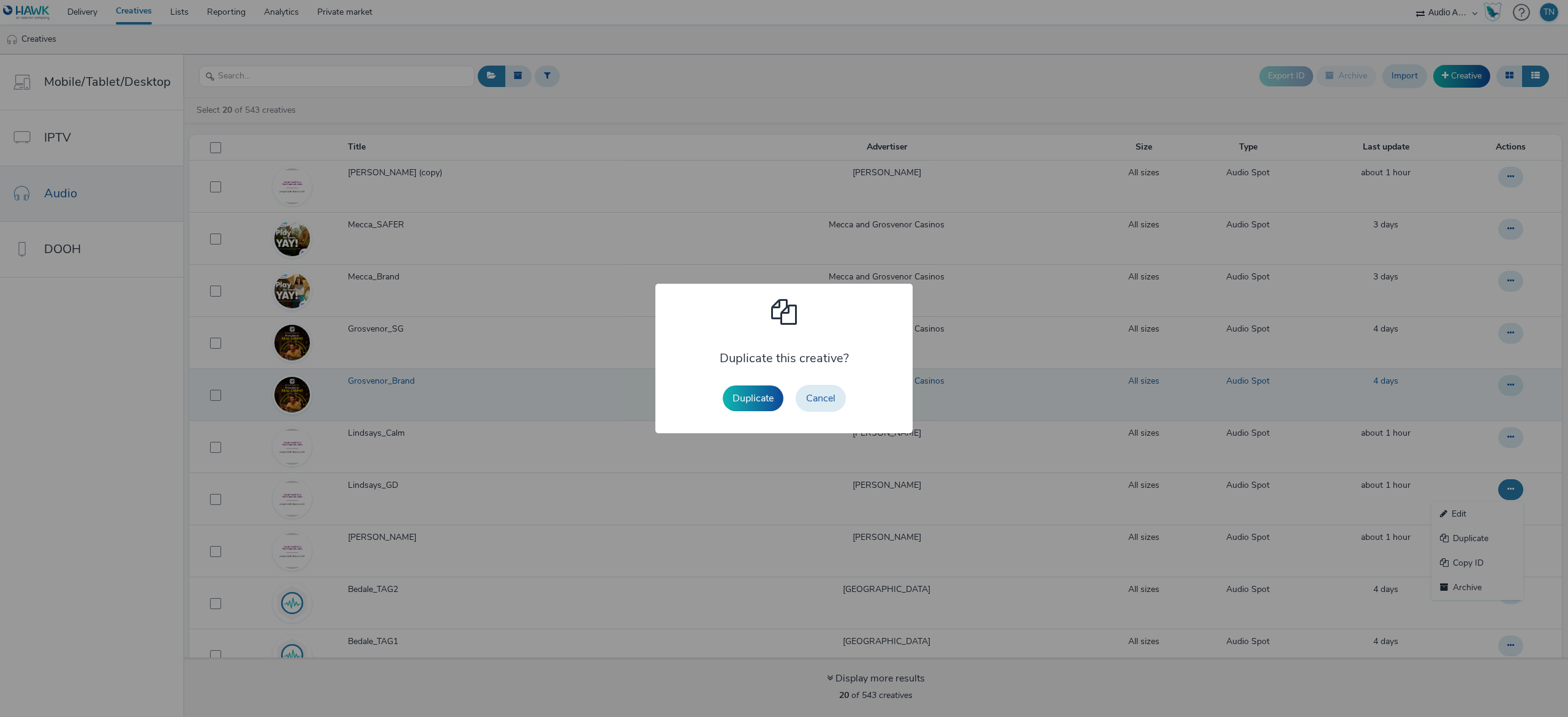
drag, startPoint x: 748, startPoint y: 413, endPoint x: 727, endPoint y: 396, distance: 27.0
click at [727, 396] on button "Duplicate" at bounding box center [752, 398] width 61 height 26
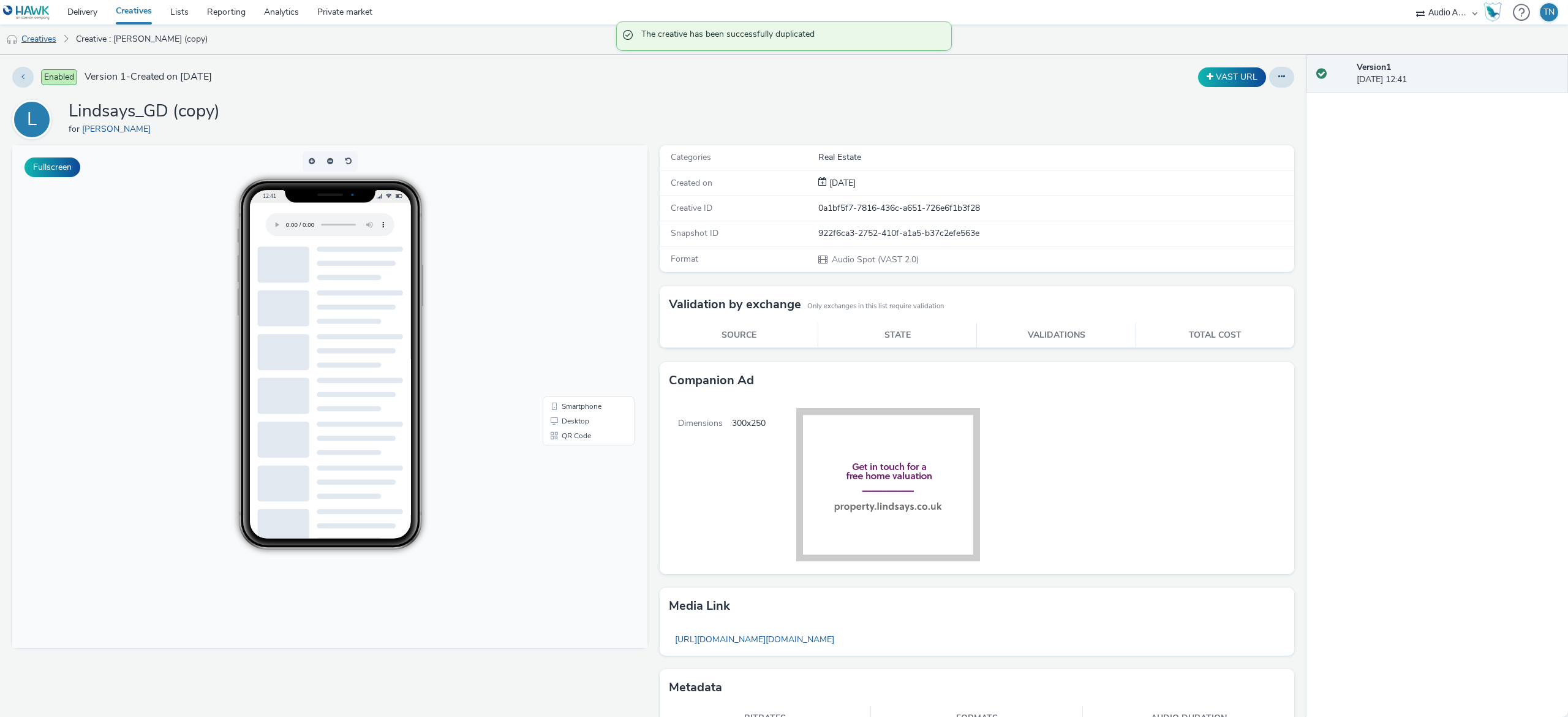
click at [50, 31] on link "Creatives" at bounding box center [31, 38] width 62 height 29
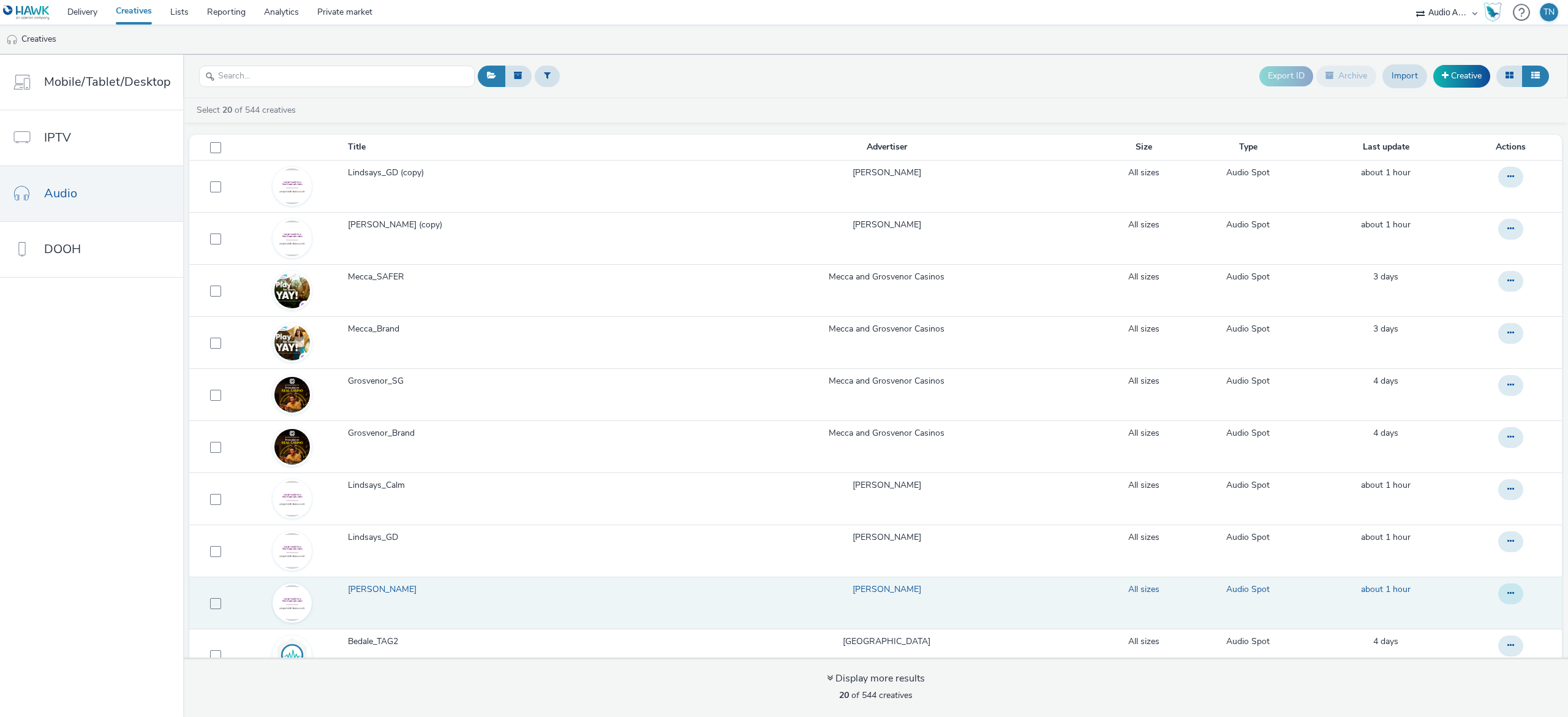
click at [1498, 602] on button at bounding box center [1511, 594] width 25 height 21
click at [1458, 639] on link "Duplicate" at bounding box center [1477, 642] width 92 height 24
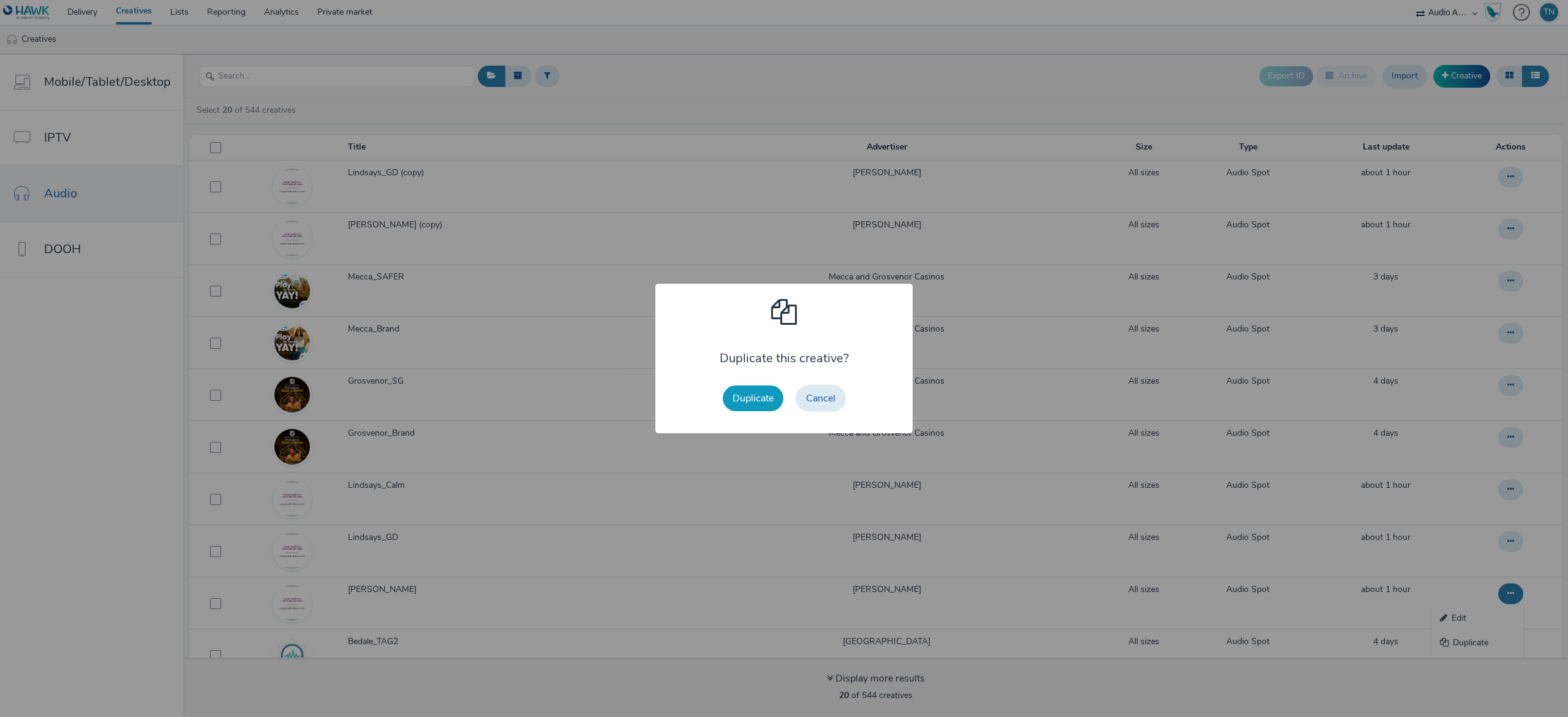
click at [750, 396] on button "Duplicate" at bounding box center [752, 398] width 61 height 26
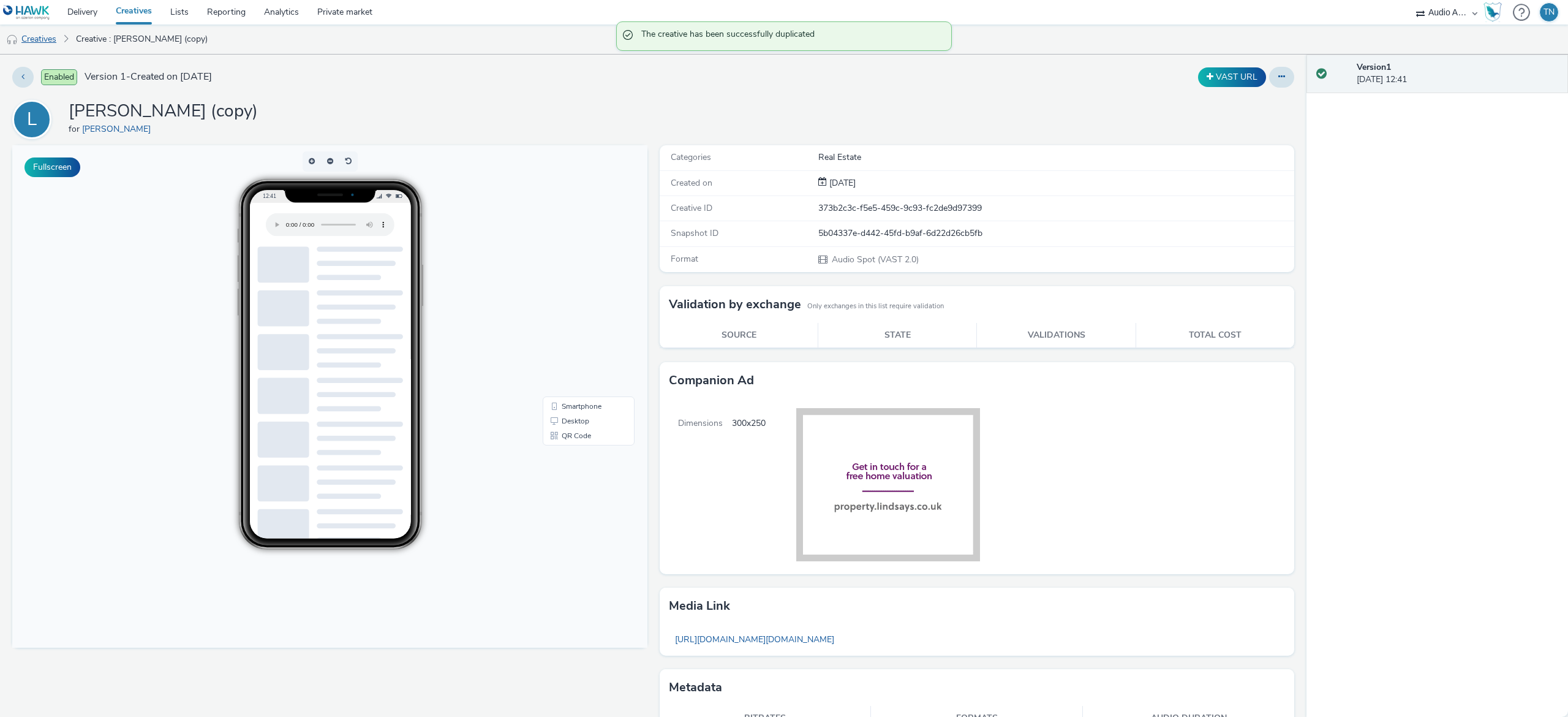
click at [45, 32] on link "Creatives" at bounding box center [31, 38] width 62 height 29
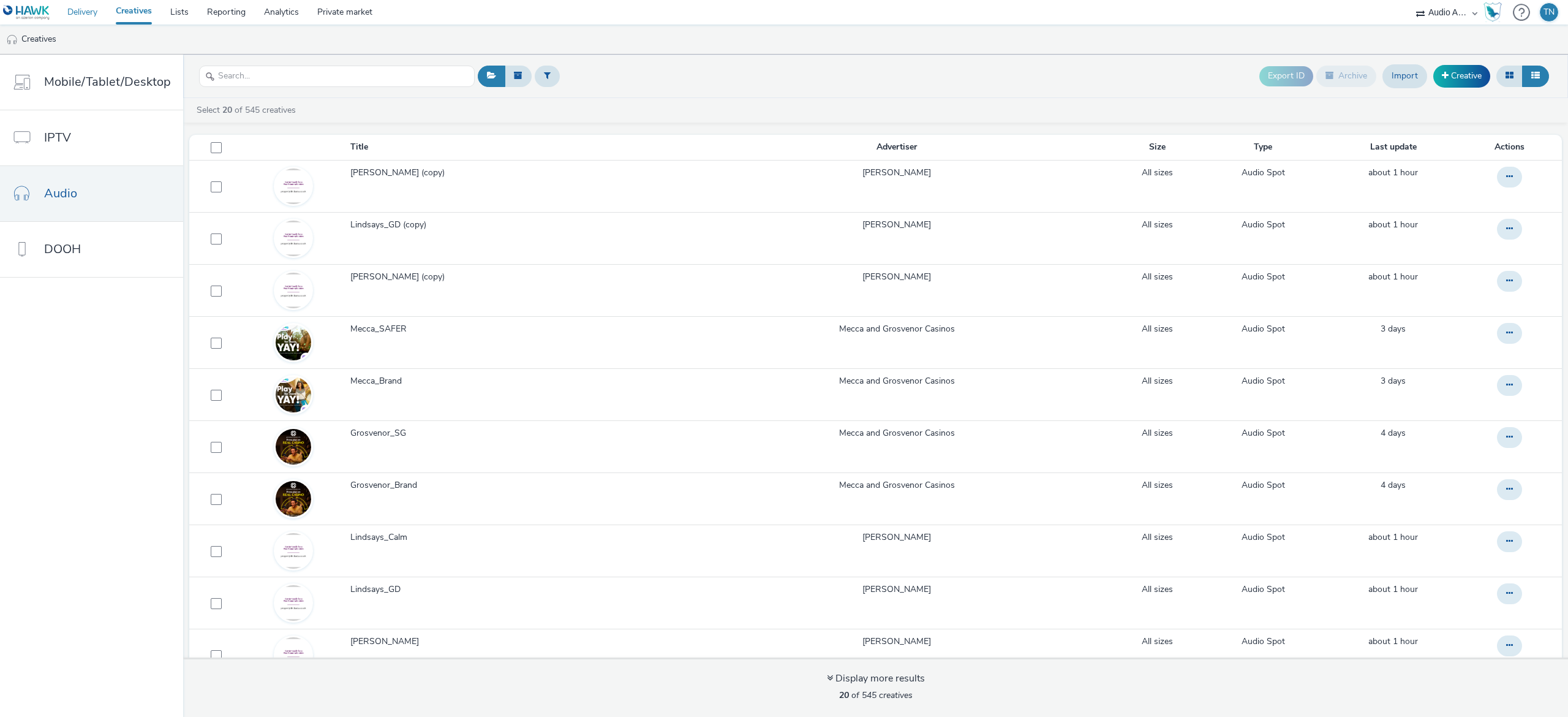
click at [93, 11] on link "Delivery" at bounding box center [82, 12] width 48 height 24
